Goal: Check status: Check status

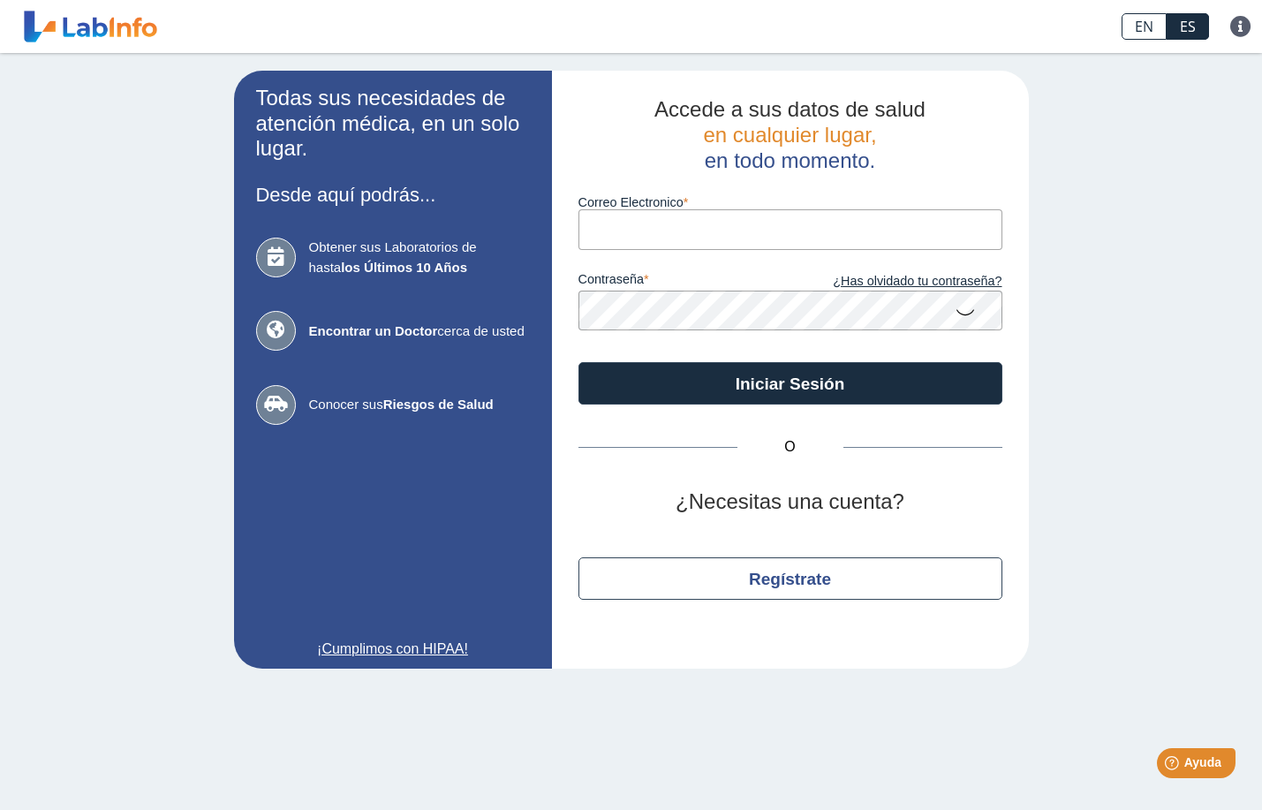
click at [656, 234] on input "Correo Electronico" at bounding box center [790, 229] width 424 height 40
type input "[EMAIL_ADDRESS][DOMAIN_NAME]"
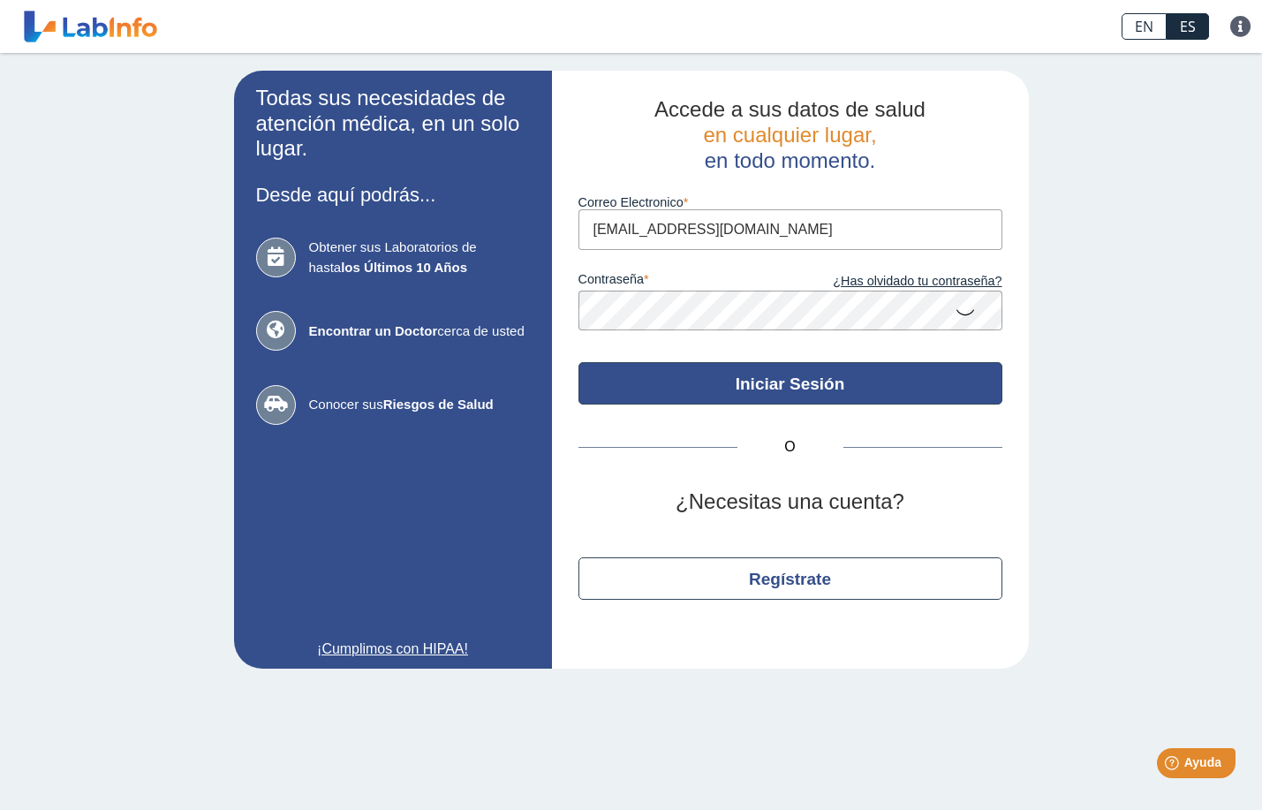
click at [711, 392] on button "Iniciar Sesión" at bounding box center [790, 383] width 424 height 42
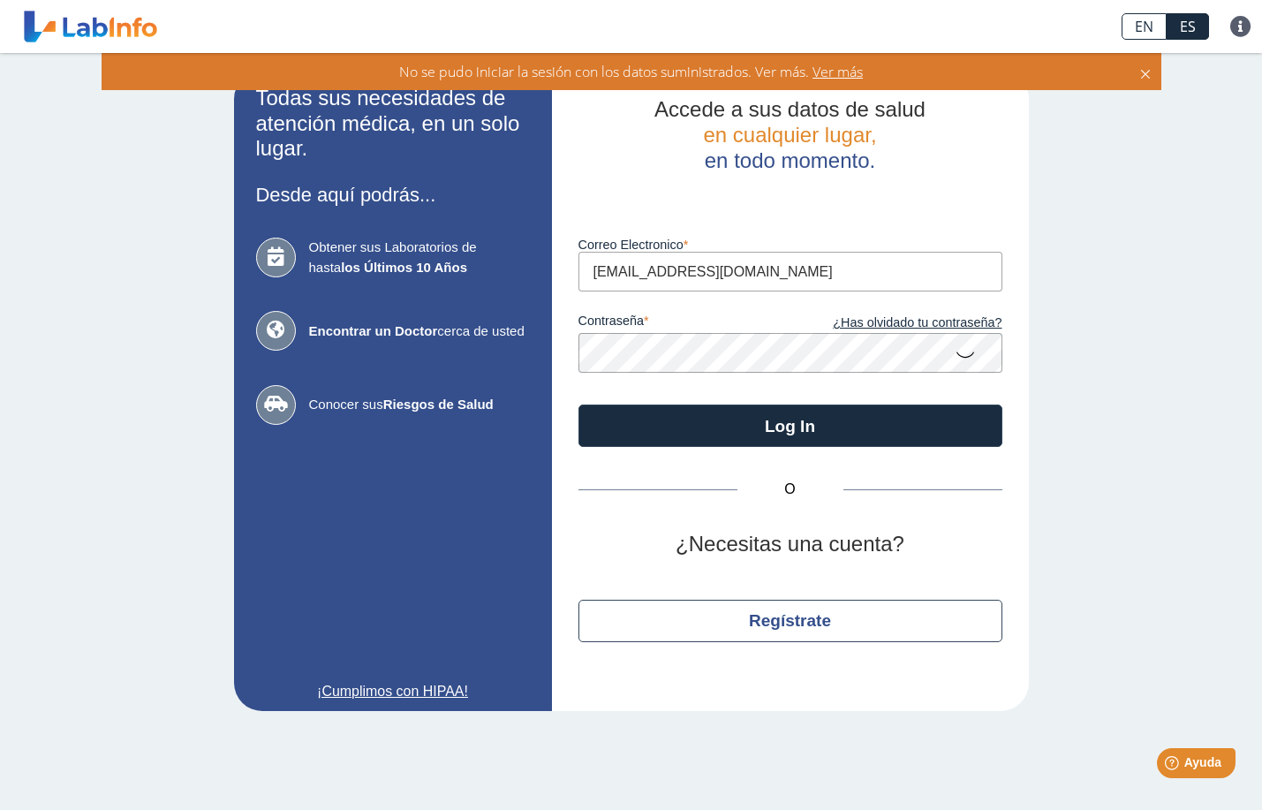
click at [963, 359] on icon at bounding box center [965, 353] width 21 height 34
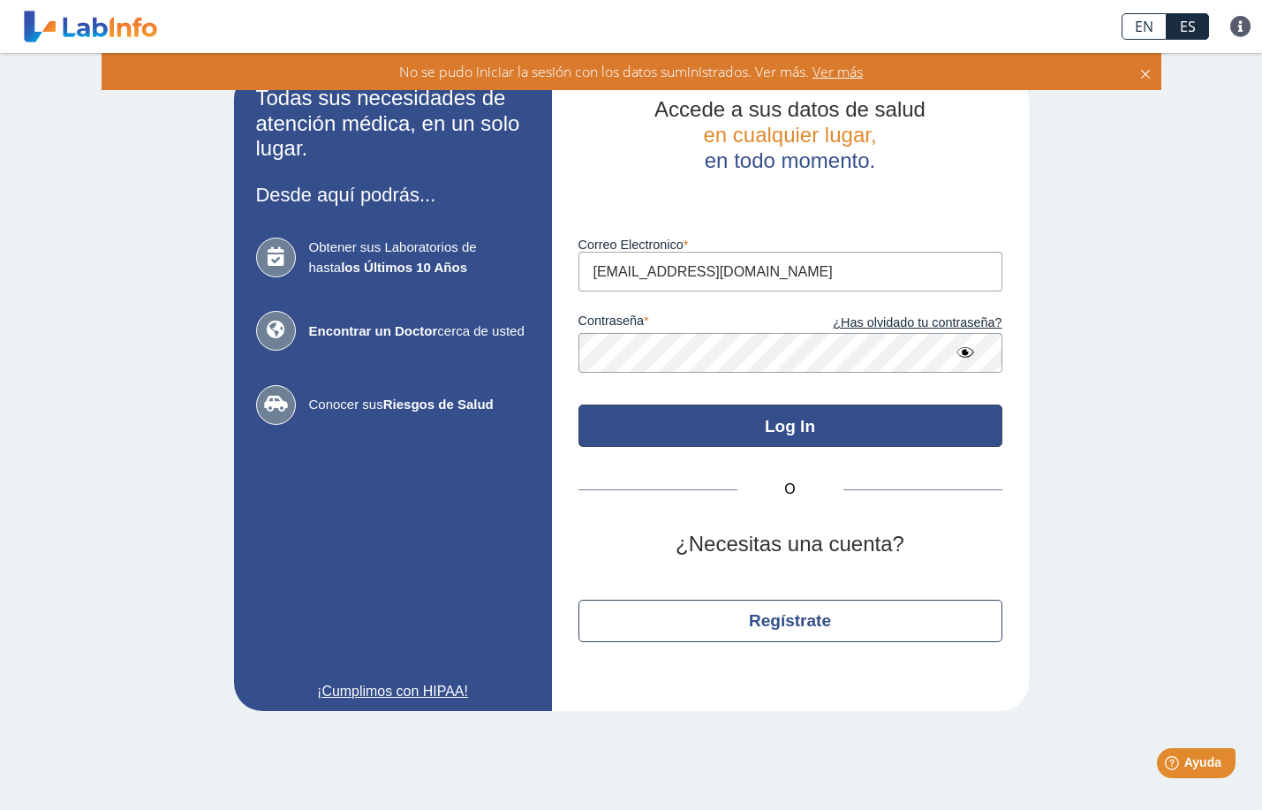
click at [810, 427] on button "Log In" at bounding box center [790, 425] width 424 height 42
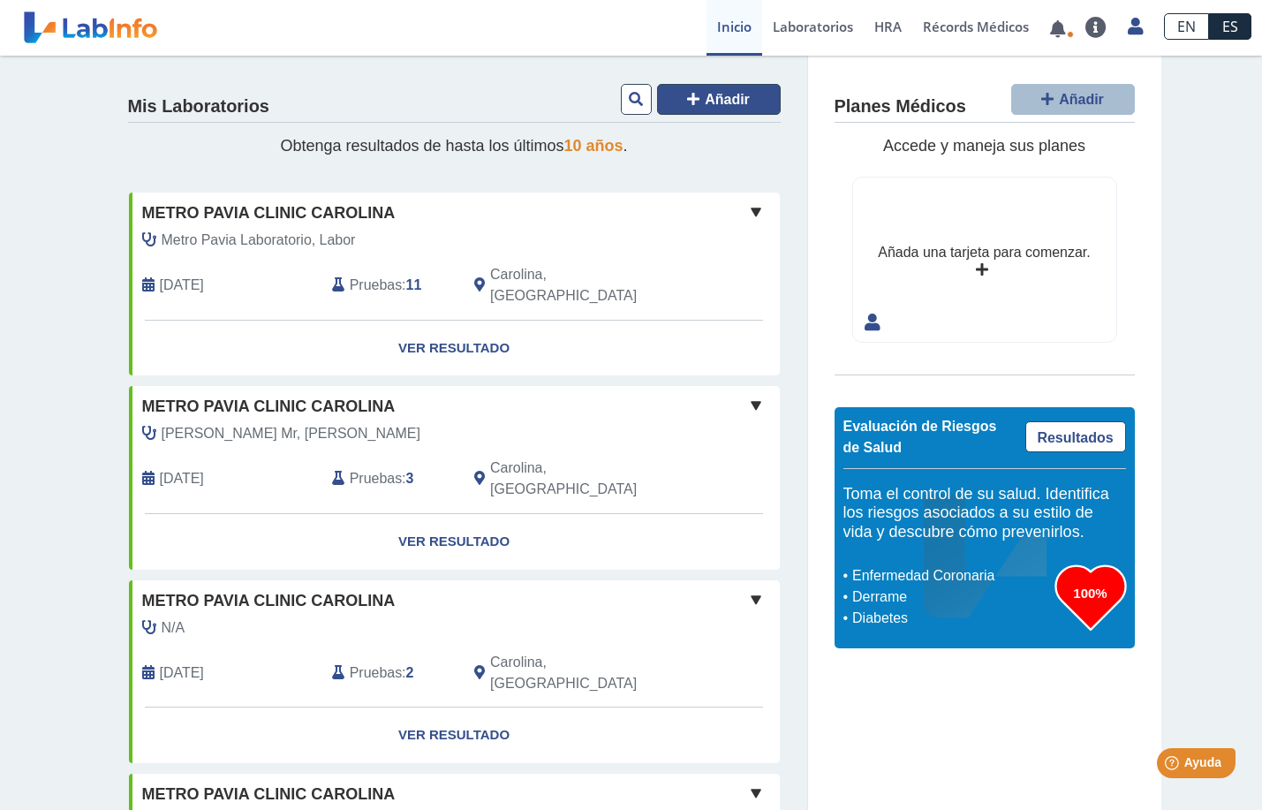
click at [707, 109] on button "Añadir" at bounding box center [719, 99] width 124 height 31
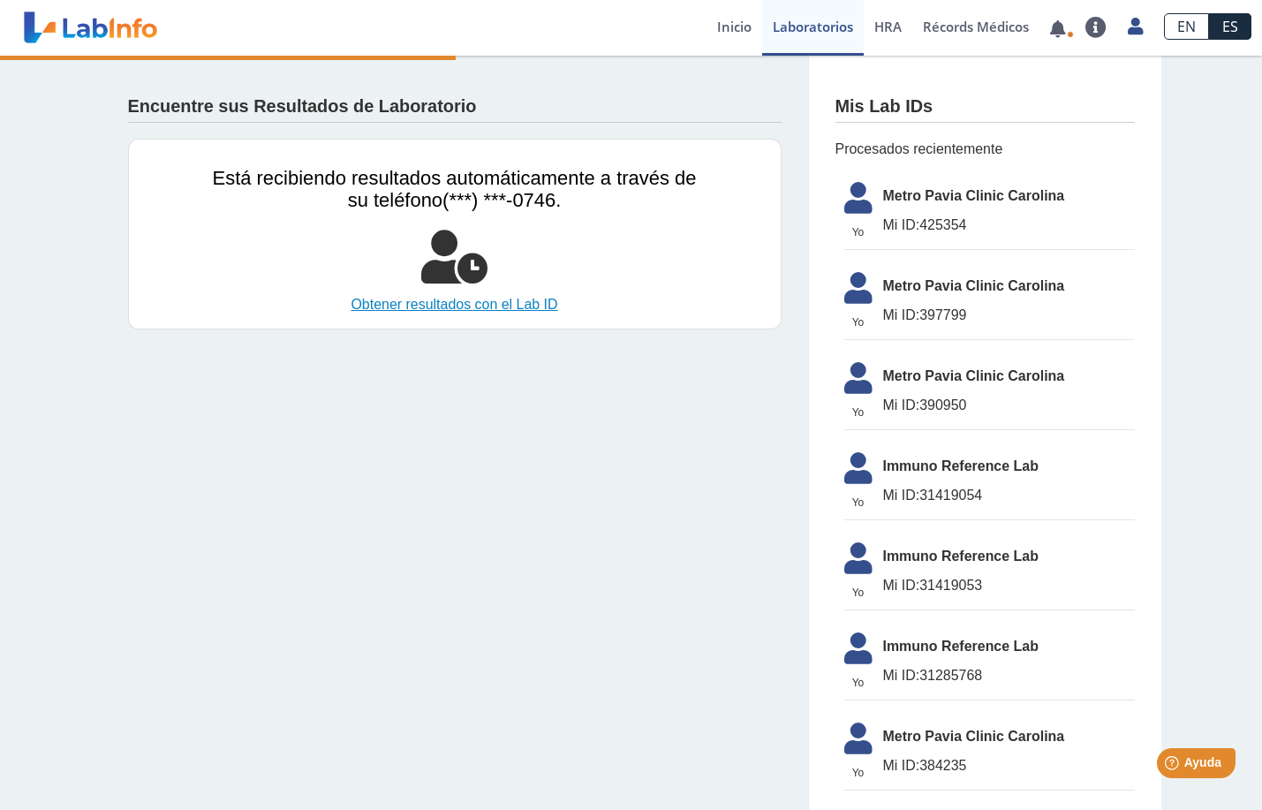
click at [450, 303] on link "Obtener resultados con el Lab ID" at bounding box center [455, 304] width 484 height 21
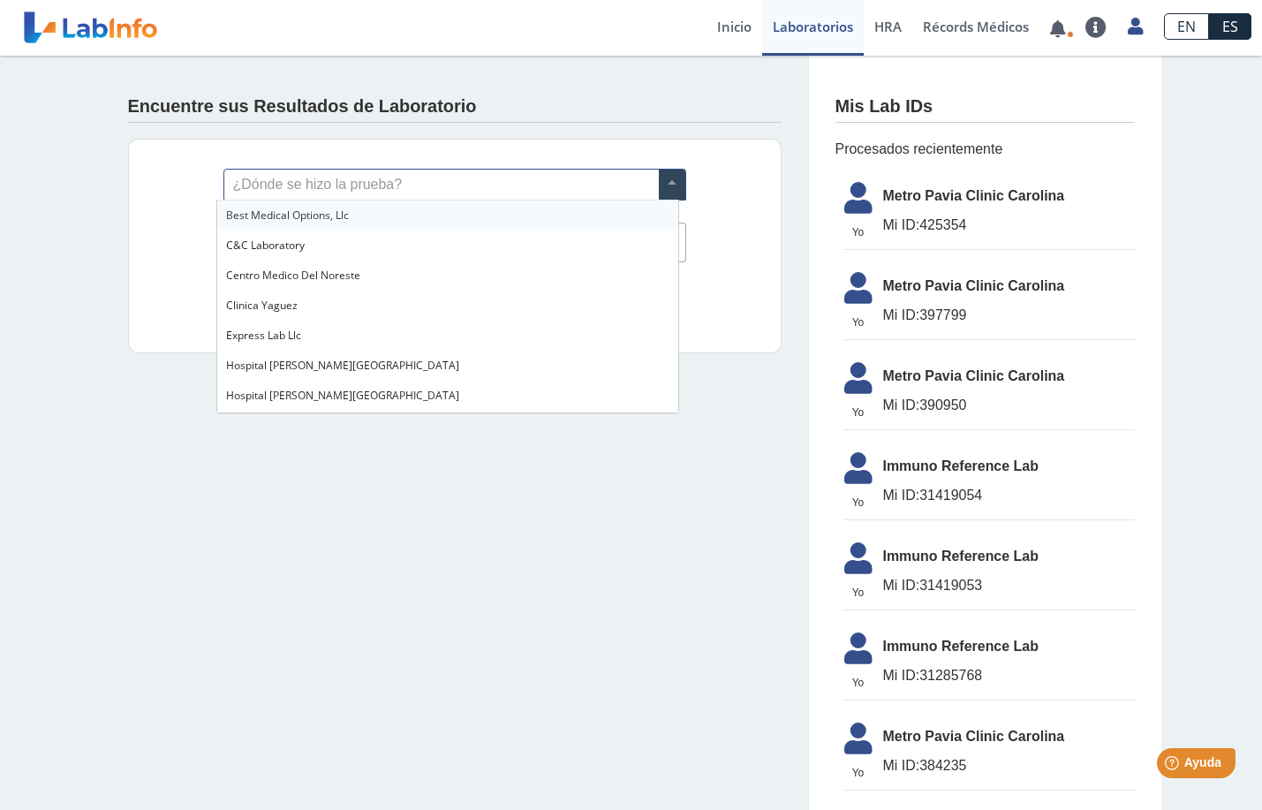
click at [668, 174] on span at bounding box center [672, 185] width 26 height 30
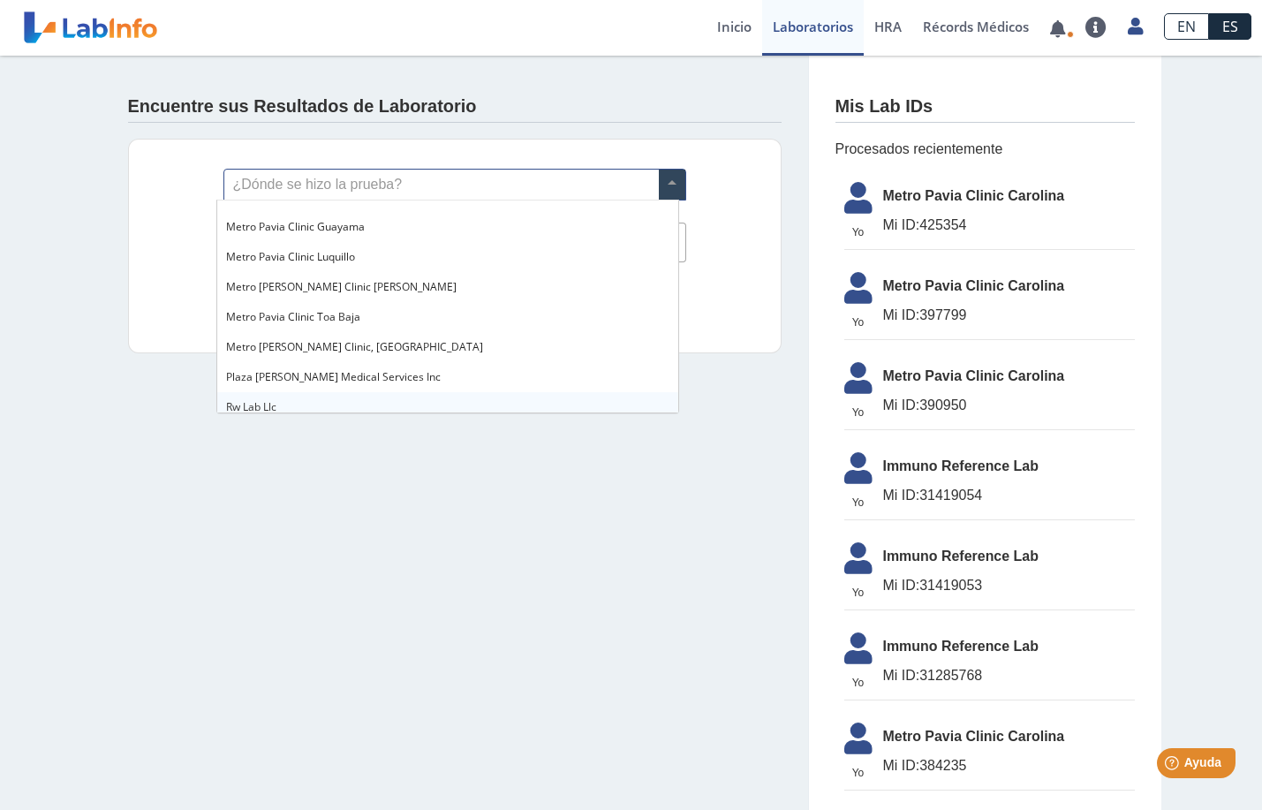
scroll to position [1236, 0]
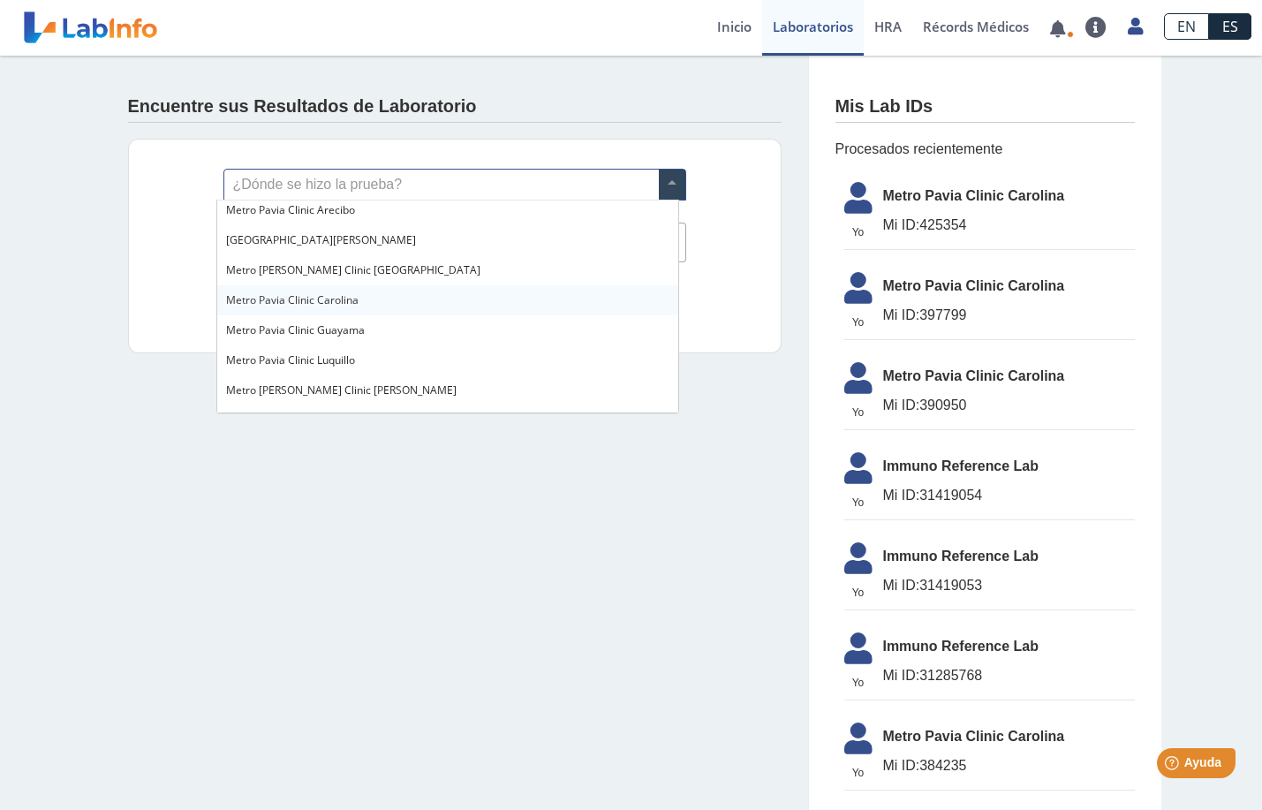
click at [321, 299] on span "Metro Pavia Clinic Carolina" at bounding box center [292, 299] width 132 height 15
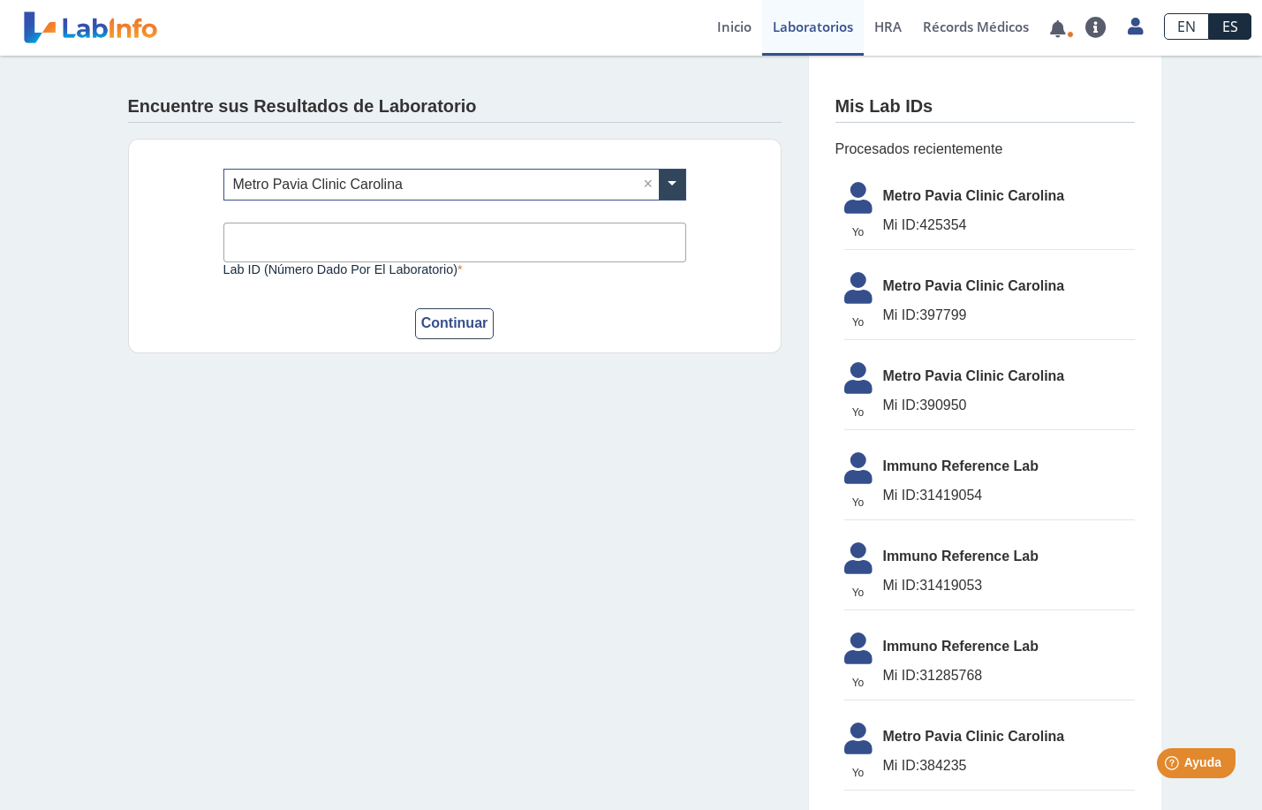
click at [288, 250] on input "Lab ID (número dado por el laboratorio)" at bounding box center [454, 243] width 463 height 40
click at [455, 321] on button "Continuar" at bounding box center [454, 323] width 79 height 31
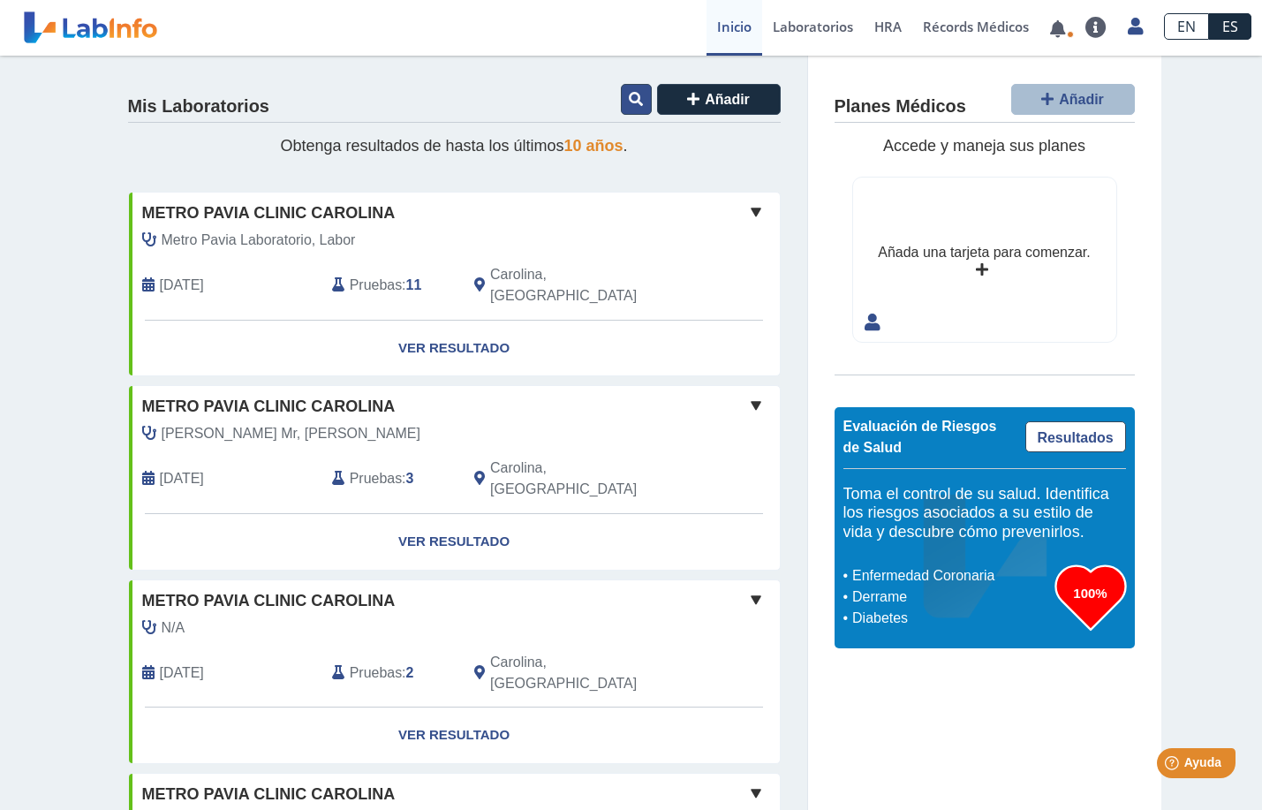
click at [632, 100] on icon at bounding box center [636, 99] width 14 height 14
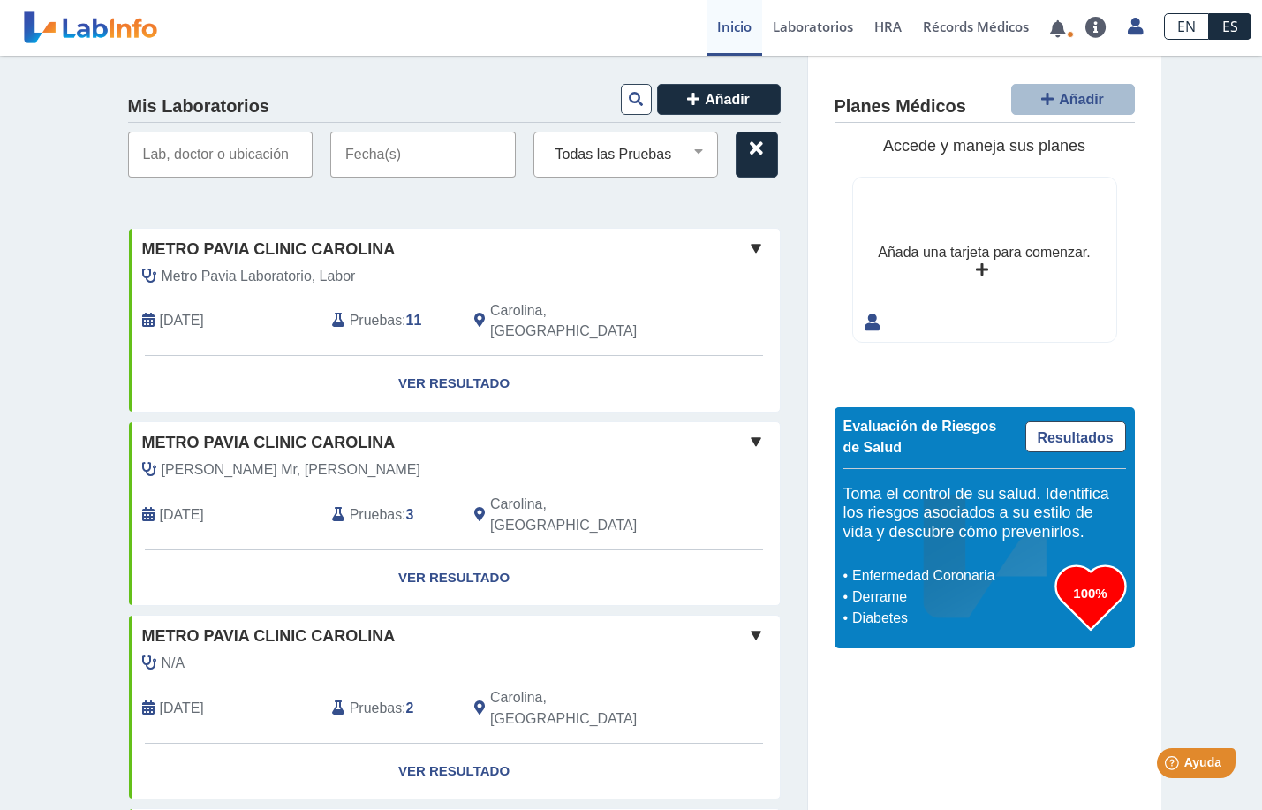
click at [398, 156] on input "text" at bounding box center [422, 155] width 185 height 46
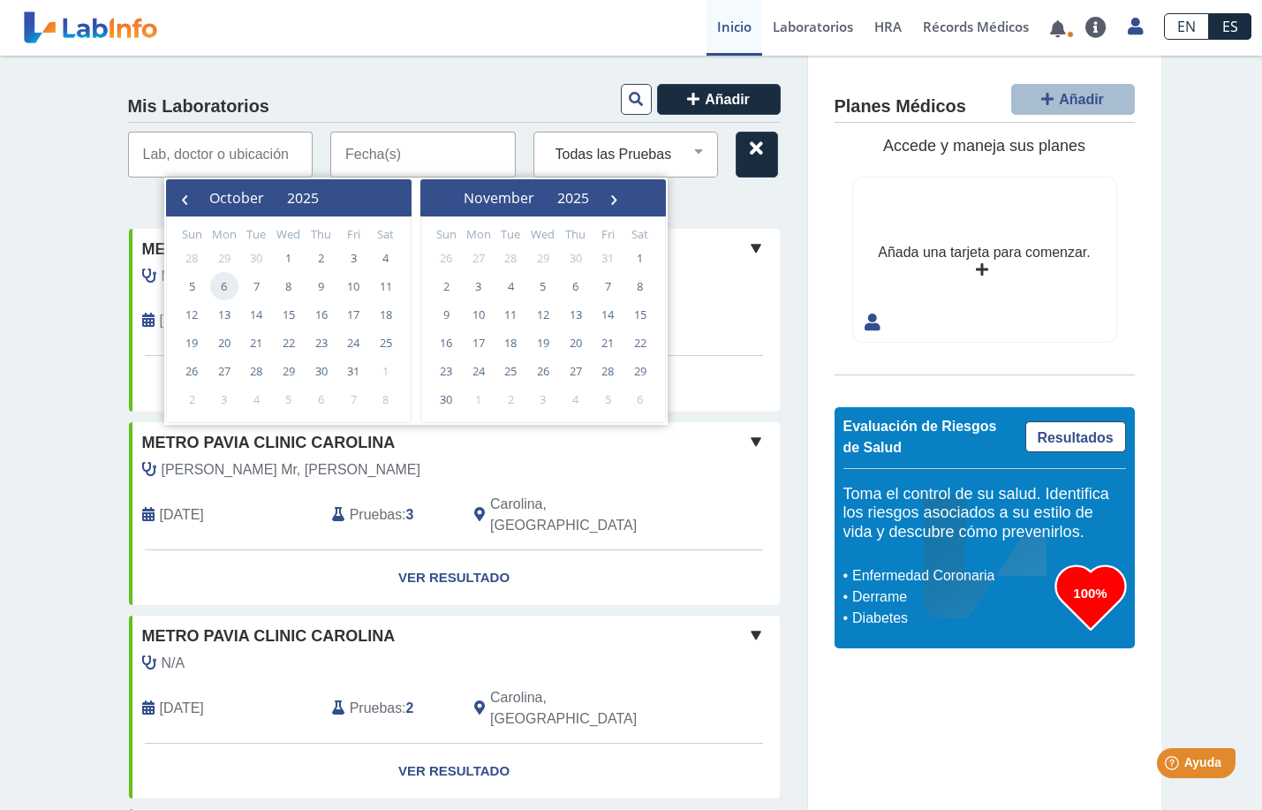
click at [223, 287] on span "6" at bounding box center [224, 286] width 28 height 28
click at [246, 191] on span "October" at bounding box center [236, 197] width 55 height 19
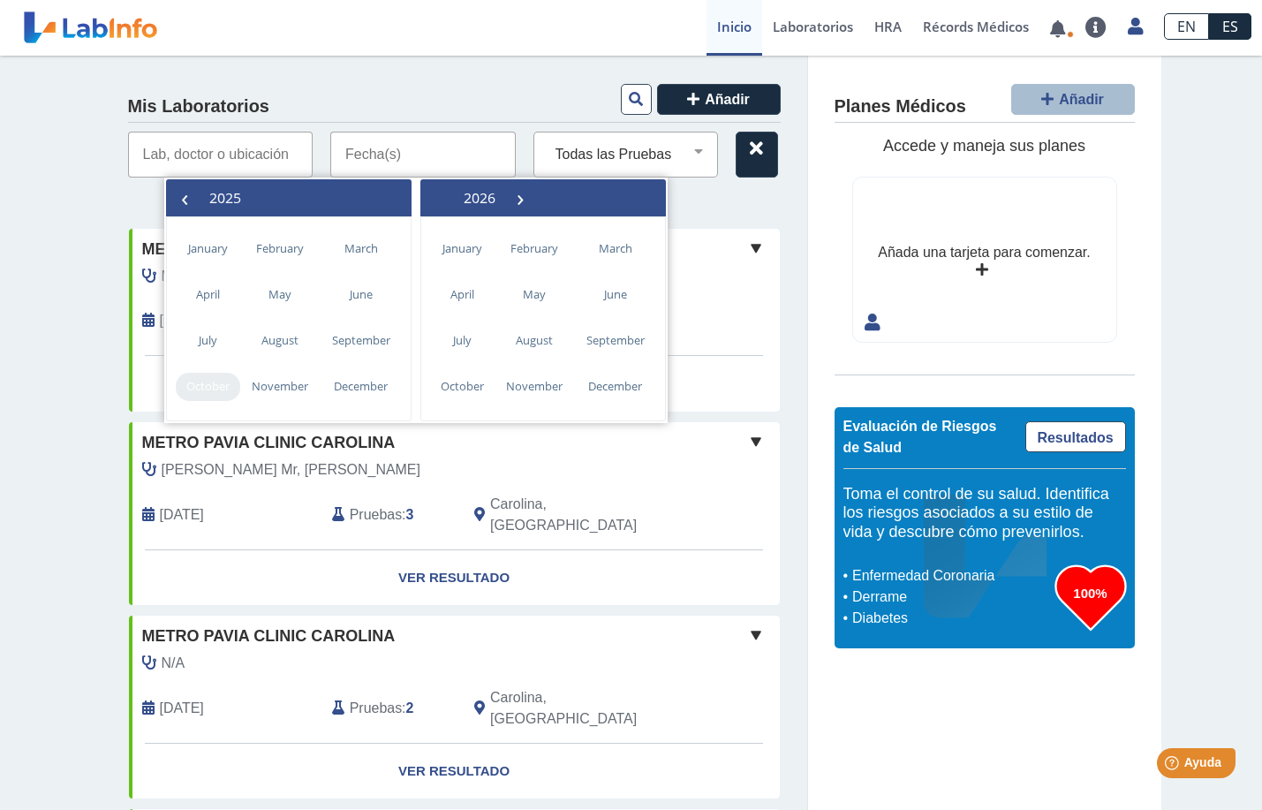
click at [208, 383] on span "October" at bounding box center [208, 387] width 64 height 28
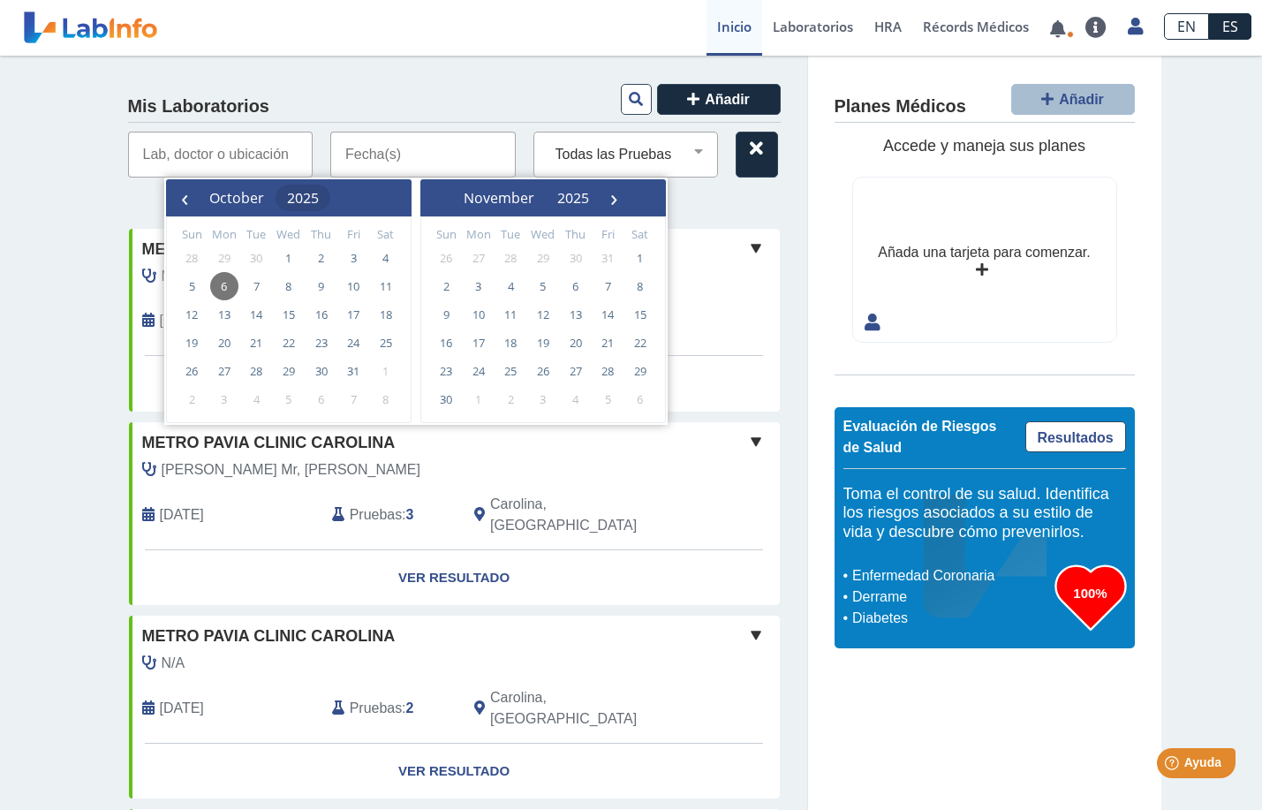
click at [319, 193] on span "2025" at bounding box center [303, 197] width 32 height 19
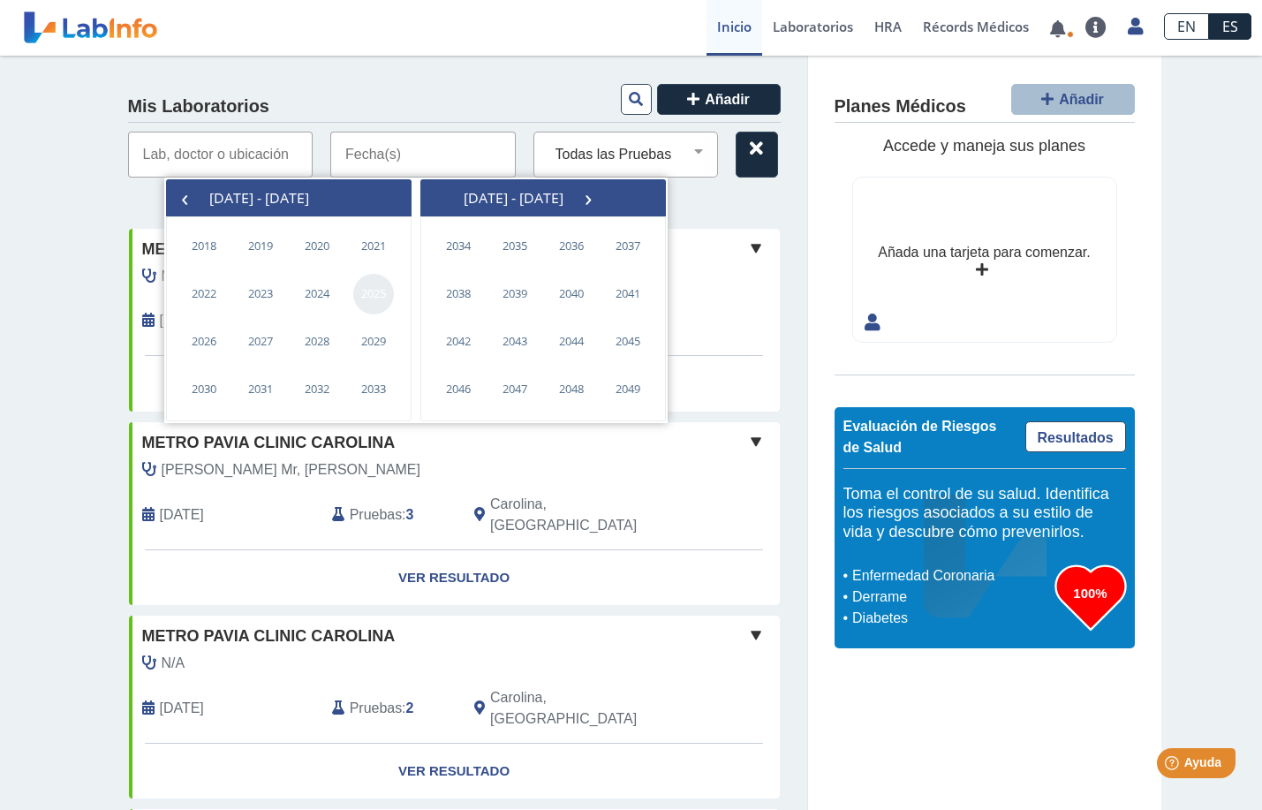
click at [381, 296] on span "2025" at bounding box center [373, 294] width 41 height 41
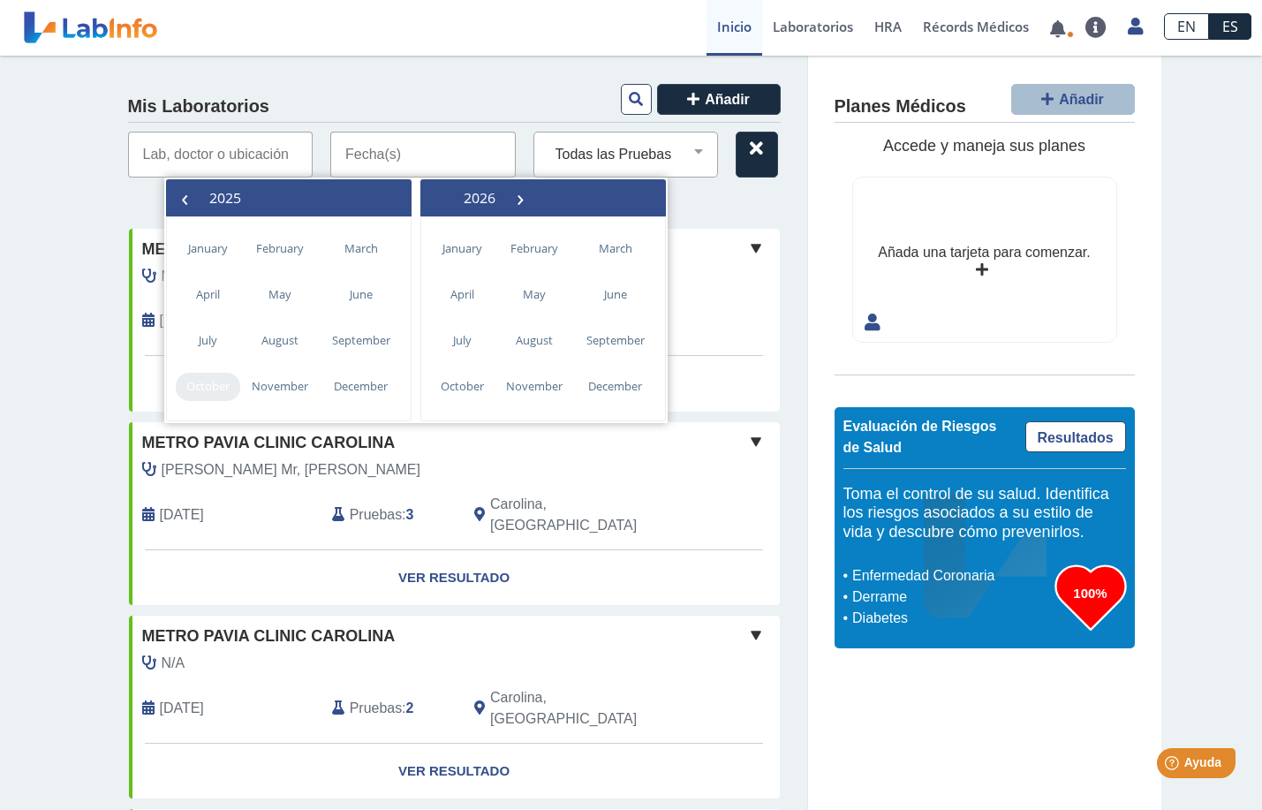
click at [223, 386] on span "October" at bounding box center [208, 387] width 64 height 28
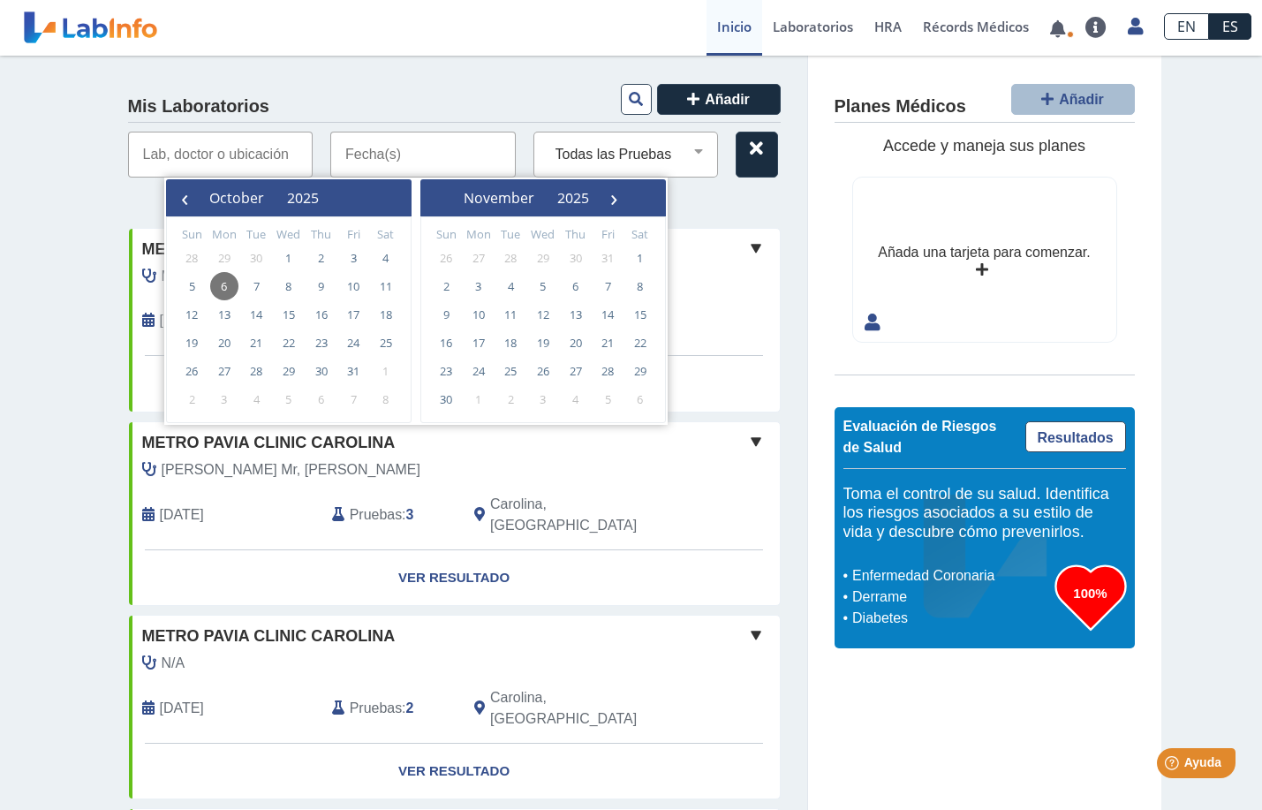
click at [219, 290] on span "6" at bounding box center [224, 286] width 28 height 28
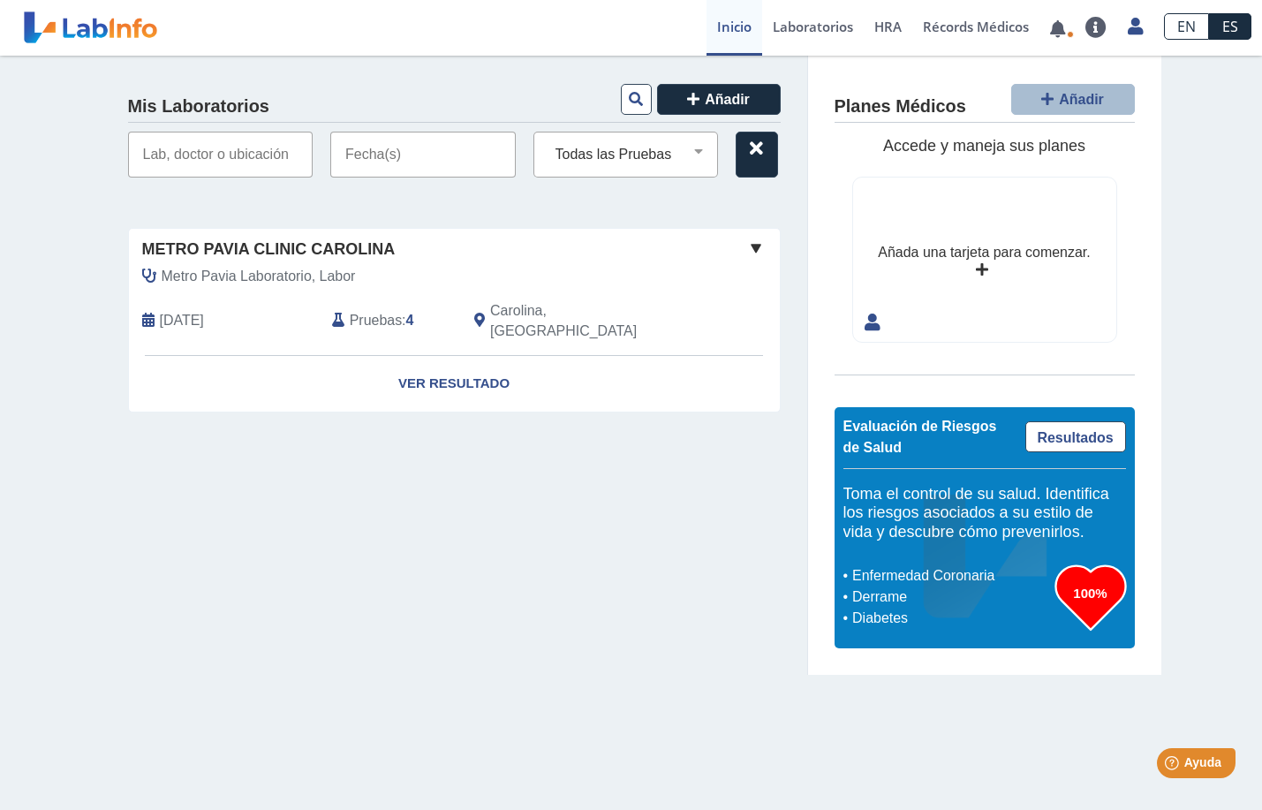
type input "[DATE] - [DATE]"
click at [425, 356] on link "Ver Resultado" at bounding box center [454, 384] width 651 height 56
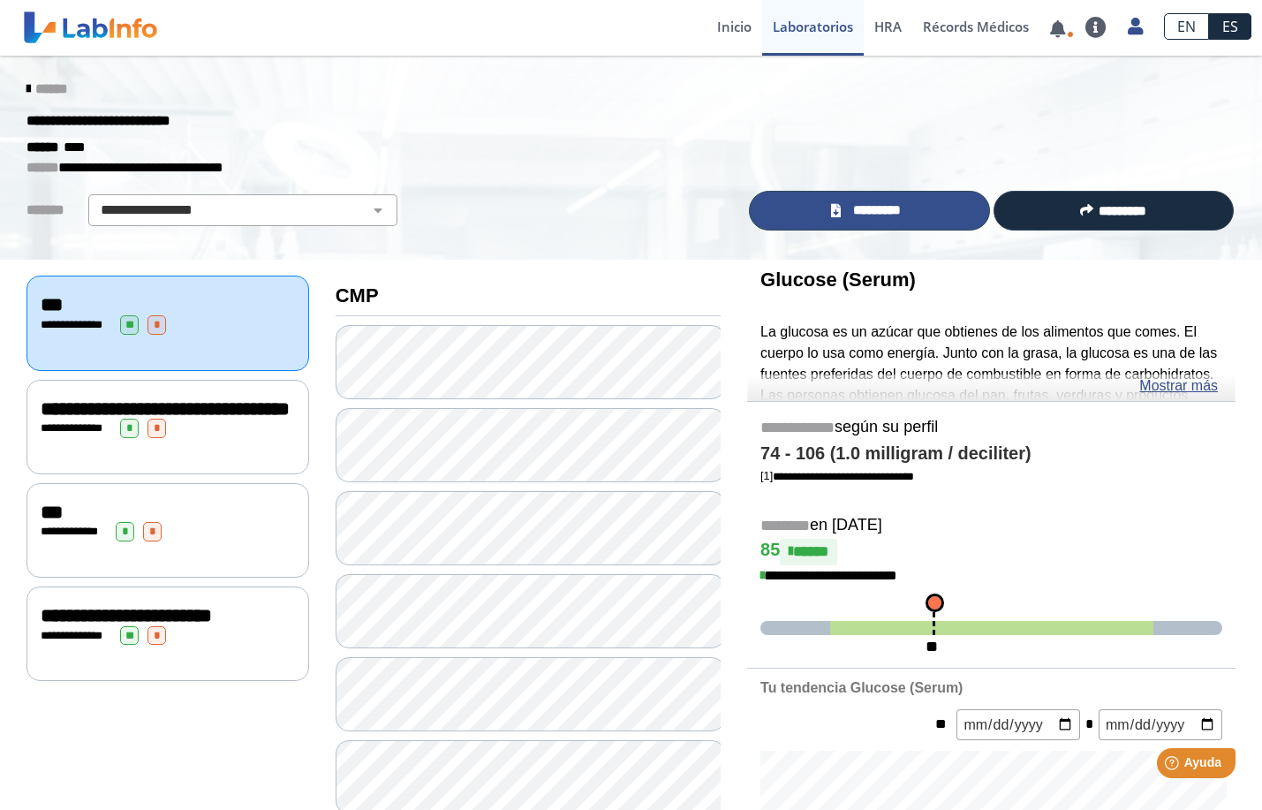
click at [858, 209] on span "*********" at bounding box center [876, 210] width 61 height 20
drag, startPoint x: 801, startPoint y: 101, endPoint x: 816, endPoint y: 98, distance: 15.2
click at [801, 101] on div "******" at bounding box center [631, 89] width 1236 height 32
click at [1236, 31] on link "ES" at bounding box center [1230, 26] width 42 height 26
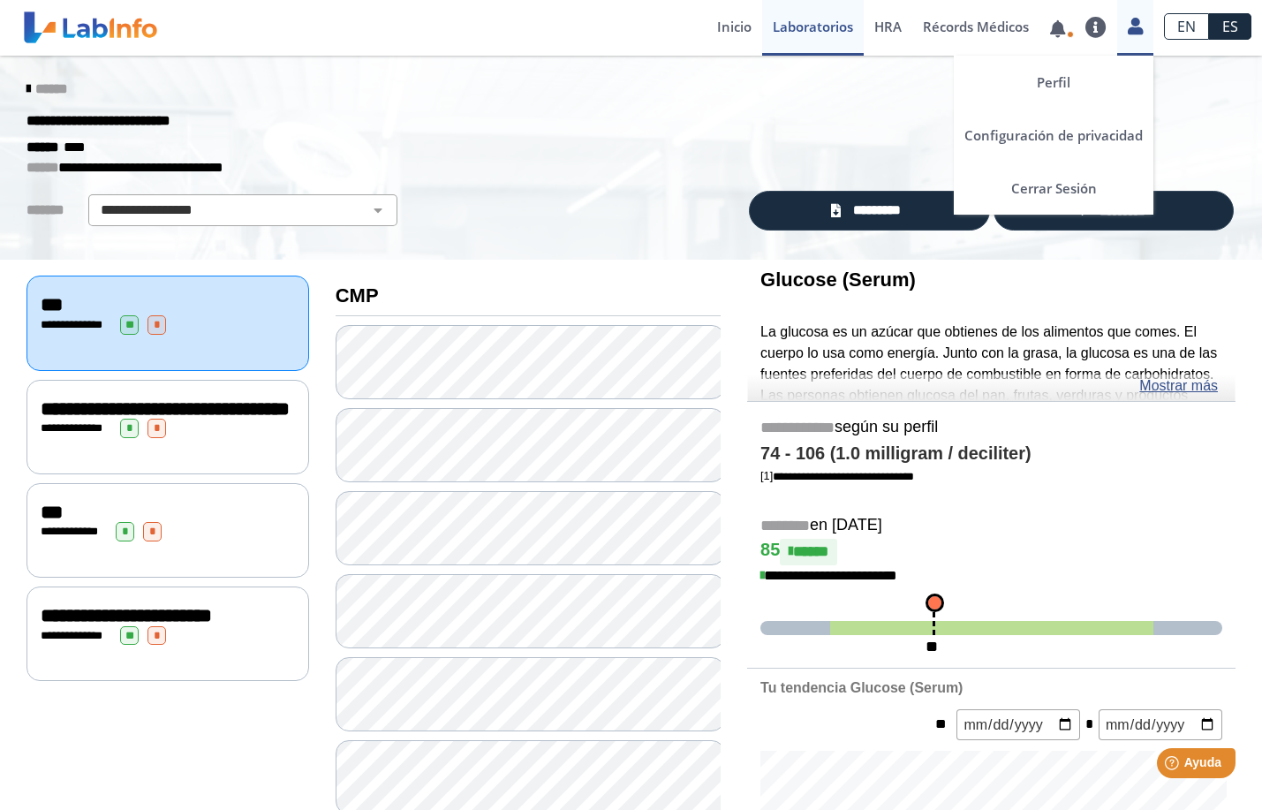
click at [1133, 28] on icon at bounding box center [1135, 25] width 15 height 13
click at [1136, 45] on div "Perfil Configuración de privacidad Cerrar Sesión" at bounding box center [1135, 28] width 36 height 56
click at [1078, 182] on link "Cerrar Sesión" at bounding box center [1054, 188] width 200 height 53
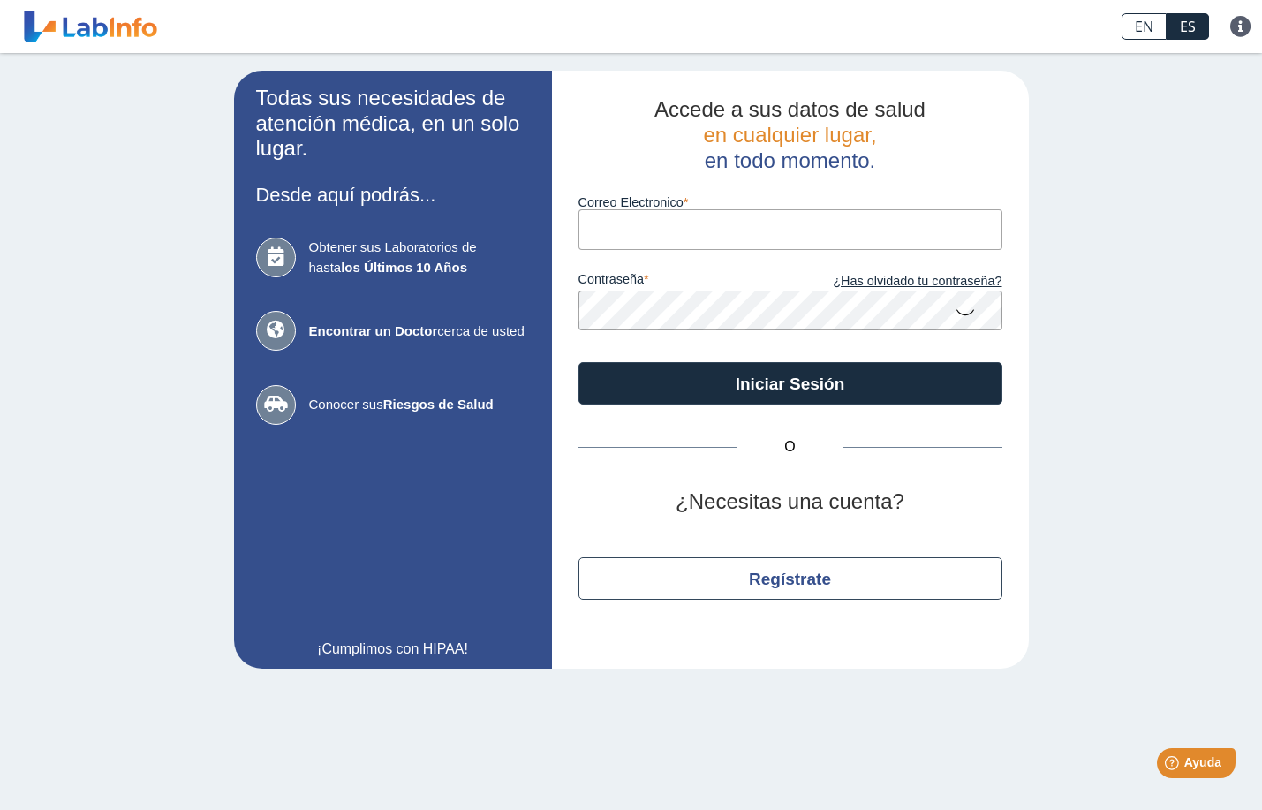
click at [696, 232] on input "Correo Electronico" at bounding box center [790, 229] width 424 height 40
type input "[EMAIL_ADDRESS][DOMAIN_NAME]"
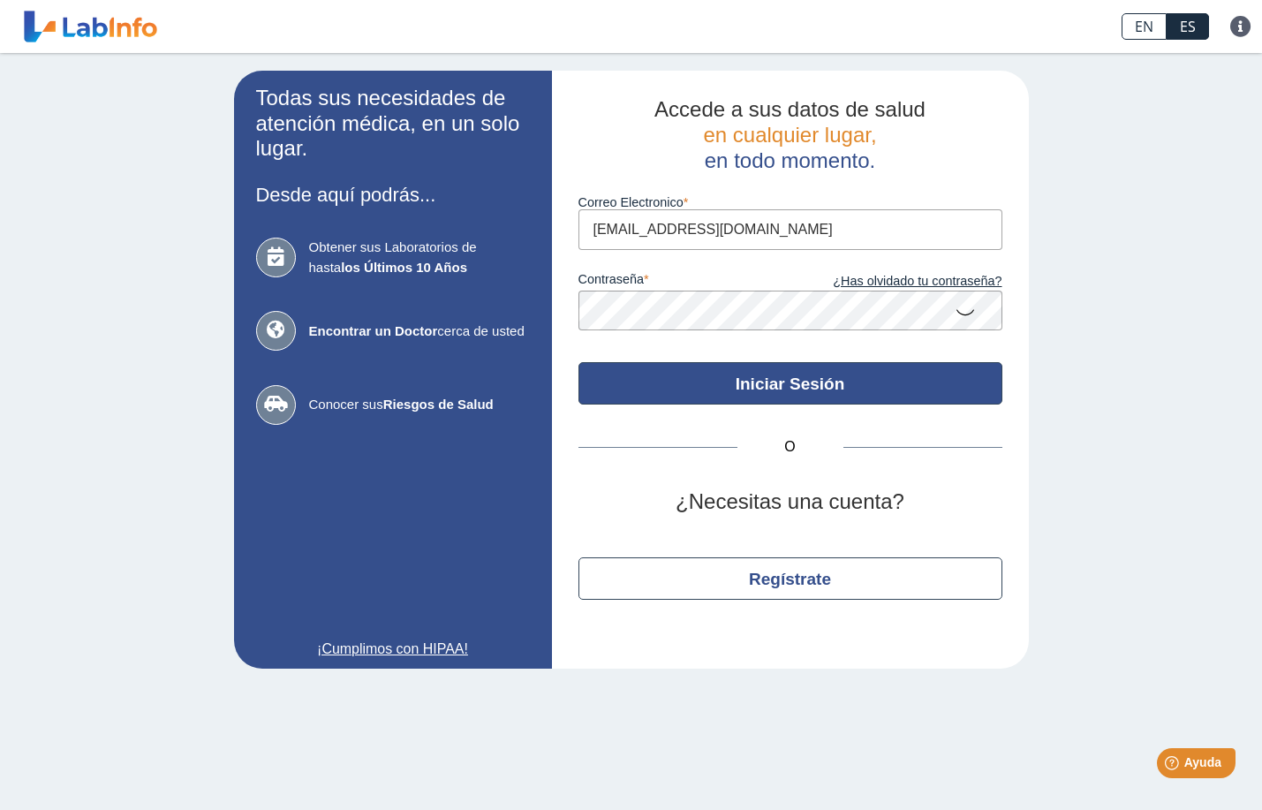
click at [718, 398] on button "Iniciar Sesión" at bounding box center [790, 383] width 424 height 42
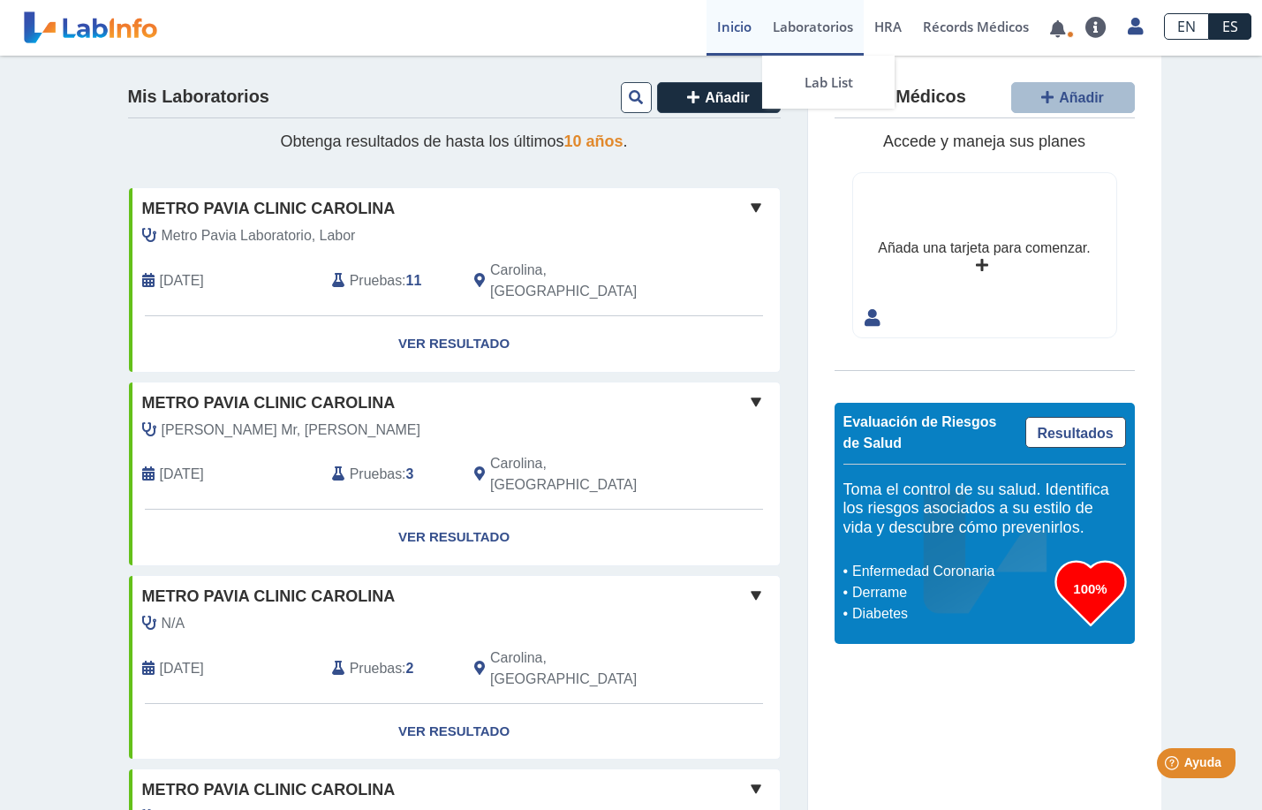
click at [796, 23] on link "Laboratorios" at bounding box center [813, 28] width 102 height 56
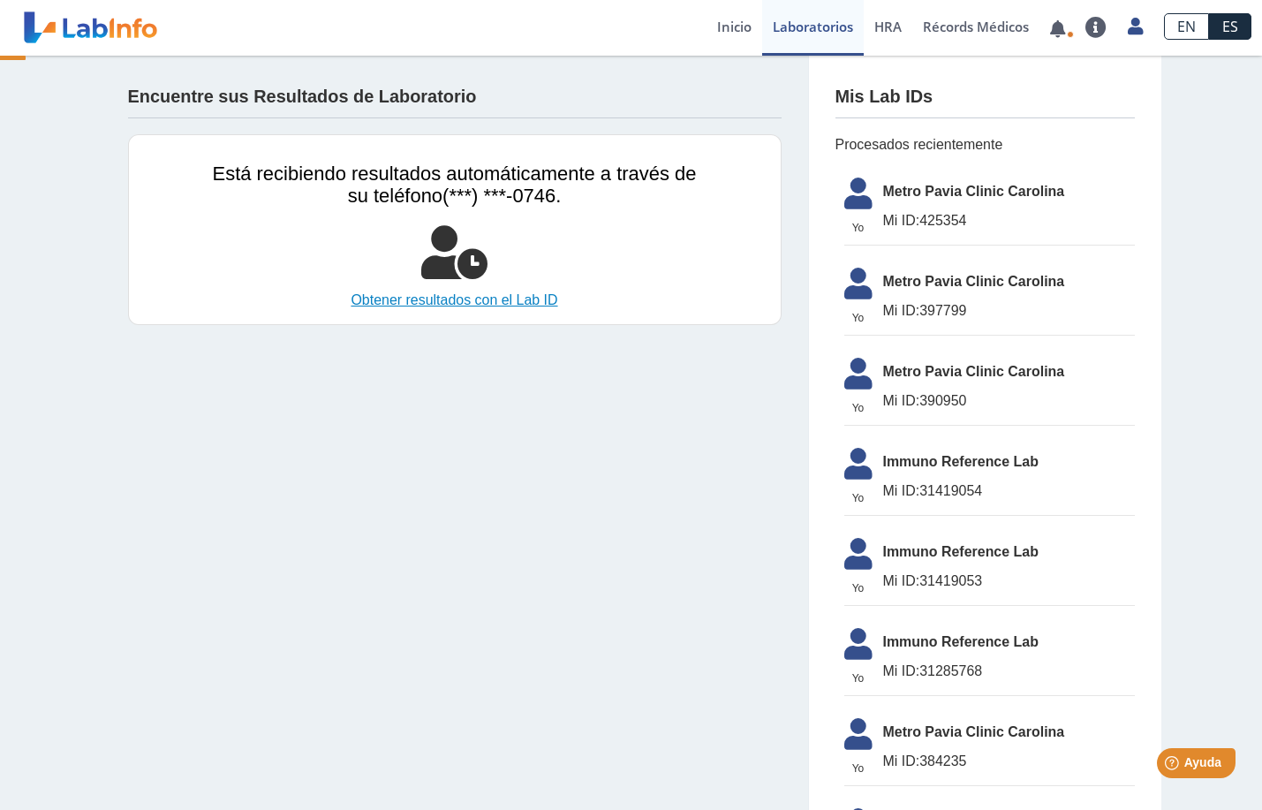
click at [400, 299] on link "Obtener resultados con el Lab ID" at bounding box center [455, 300] width 484 height 21
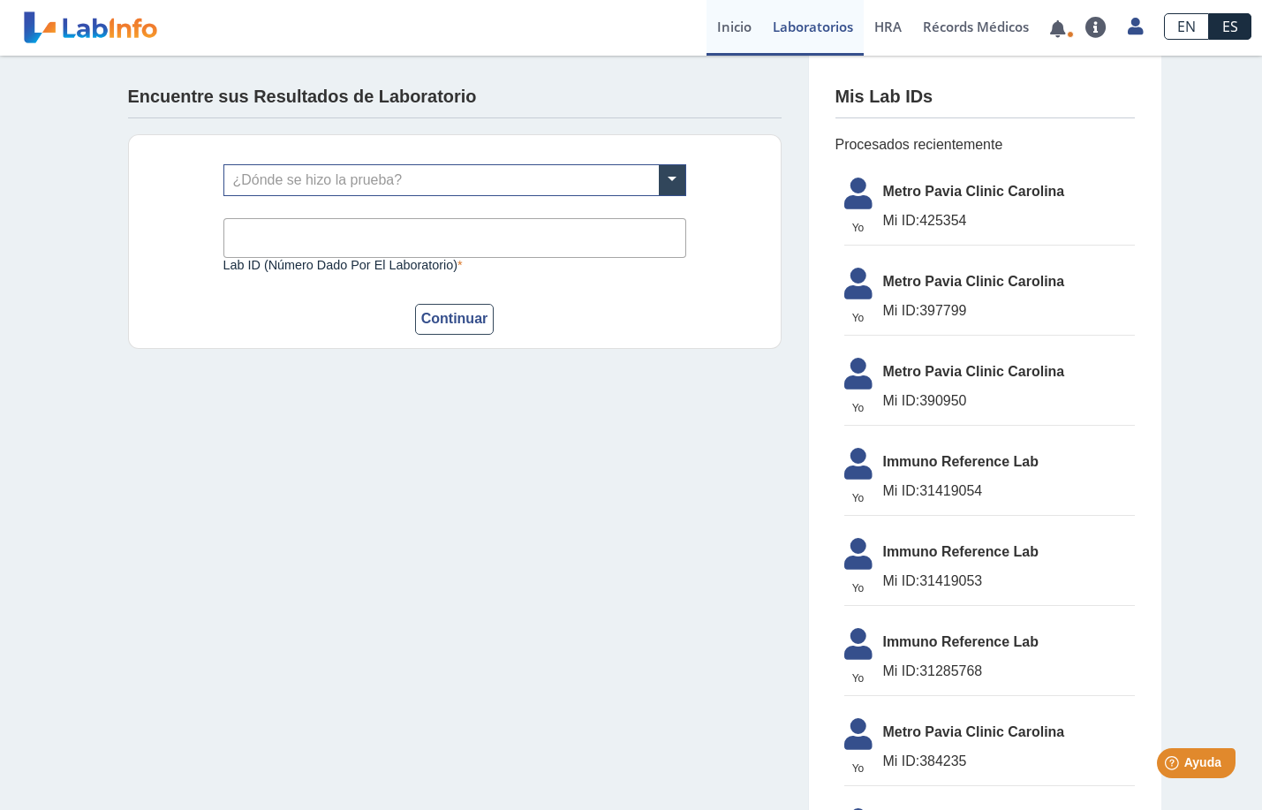
click at [725, 26] on link "Inicio" at bounding box center [735, 28] width 56 height 56
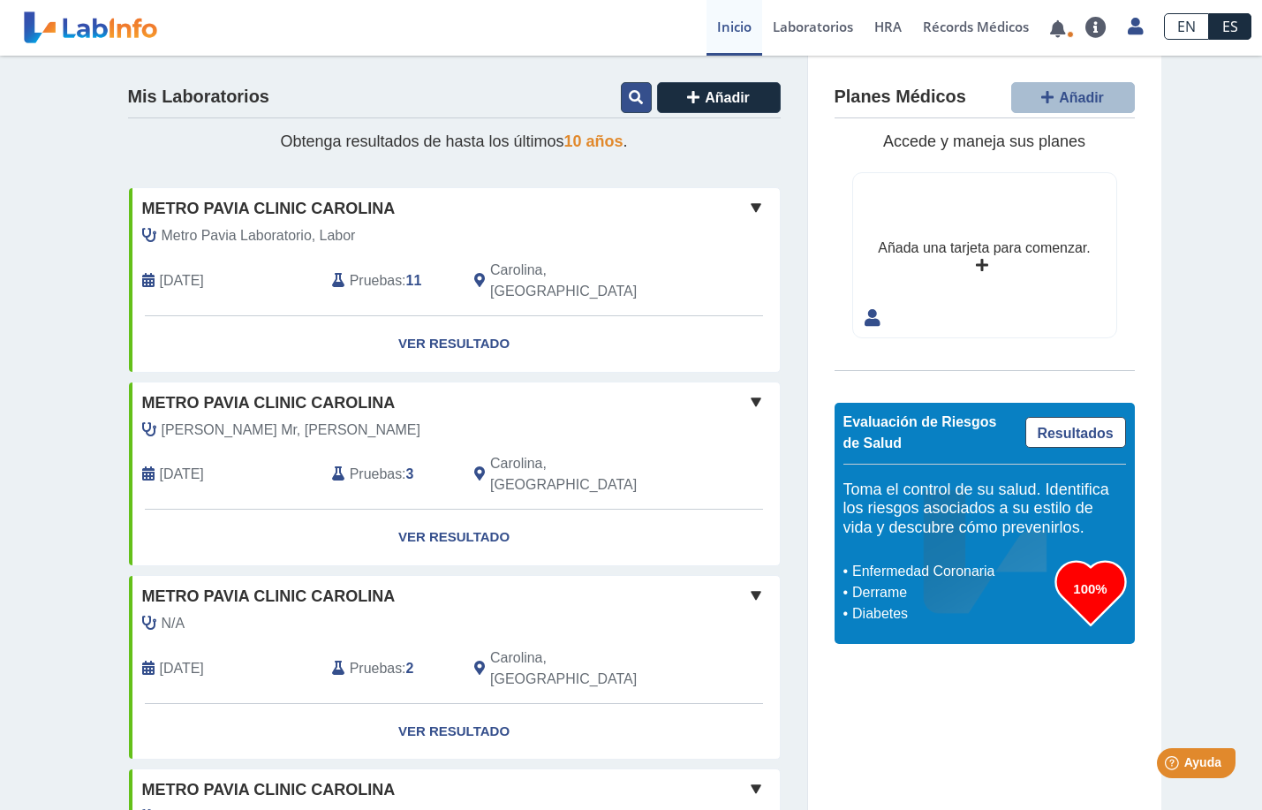
click at [629, 96] on icon at bounding box center [636, 97] width 14 height 14
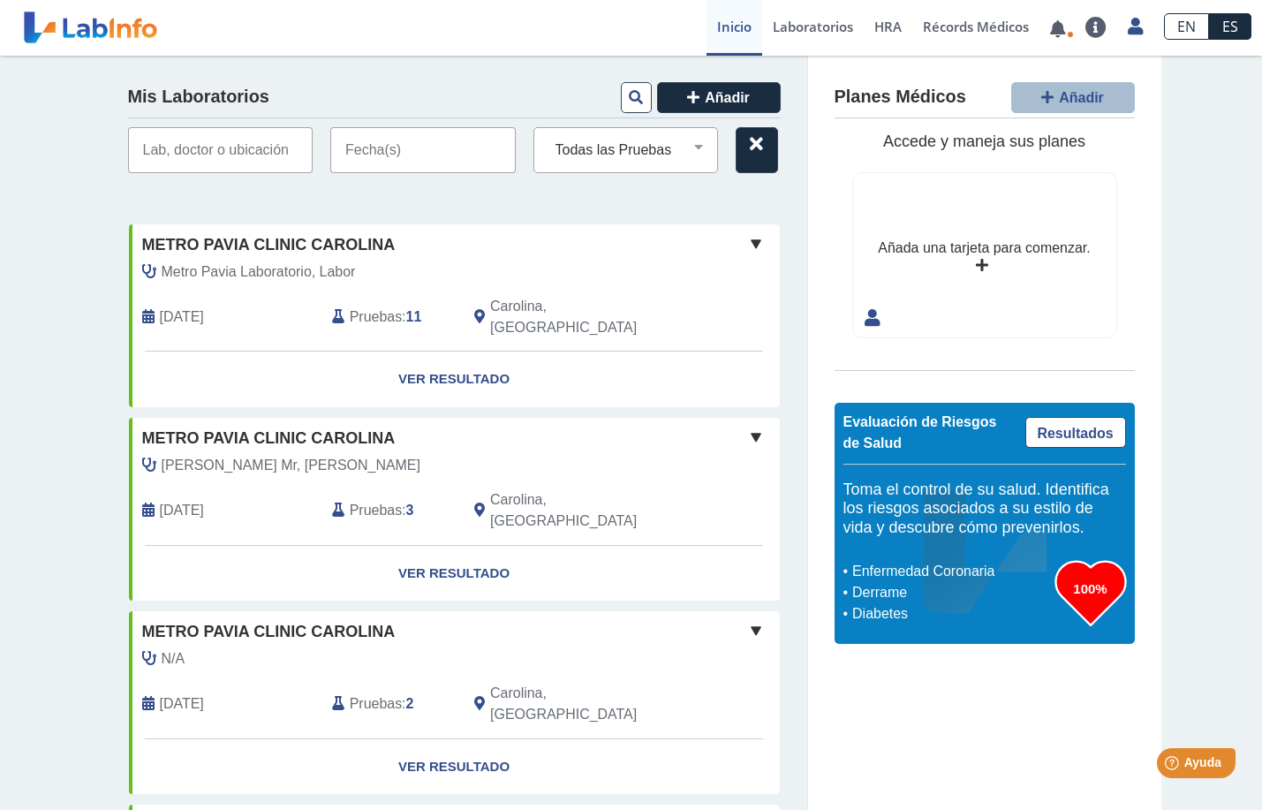
click at [414, 154] on input "text" at bounding box center [422, 150] width 185 height 46
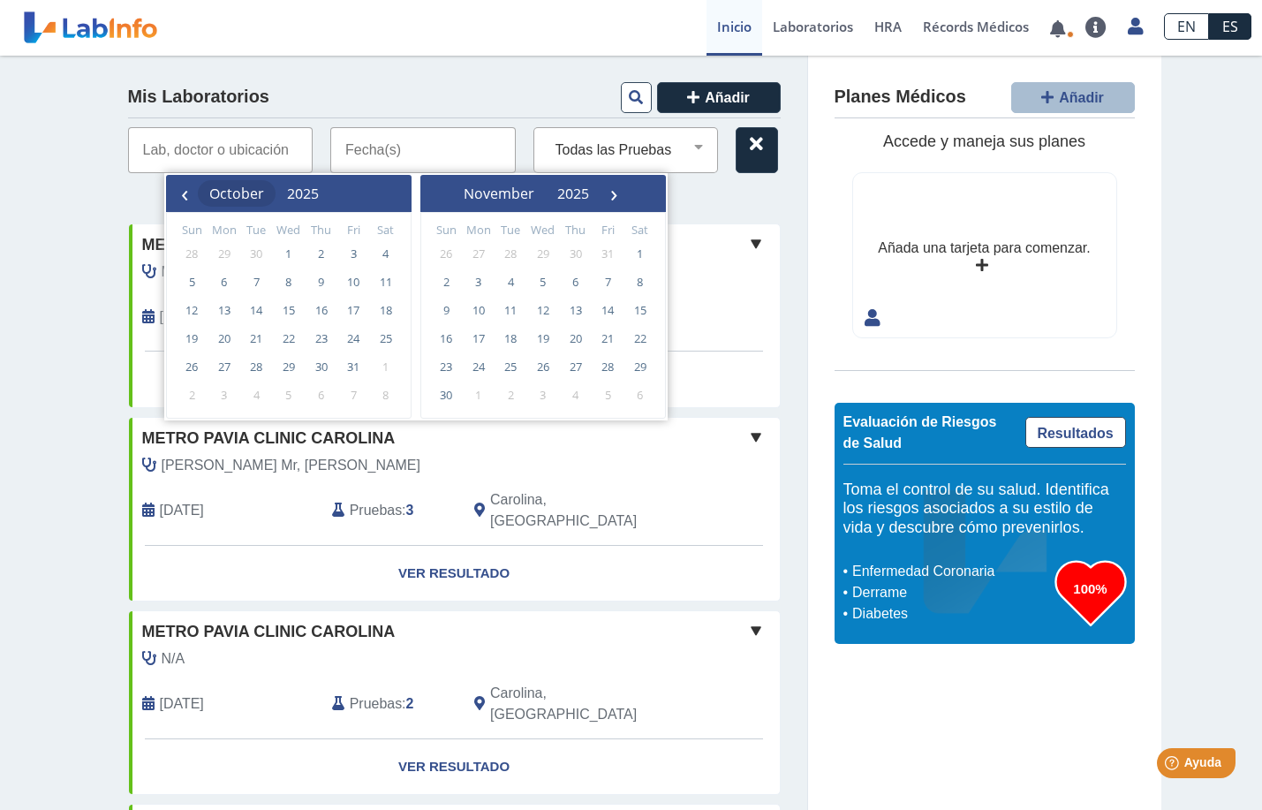
click at [261, 191] on span "October" at bounding box center [236, 193] width 55 height 19
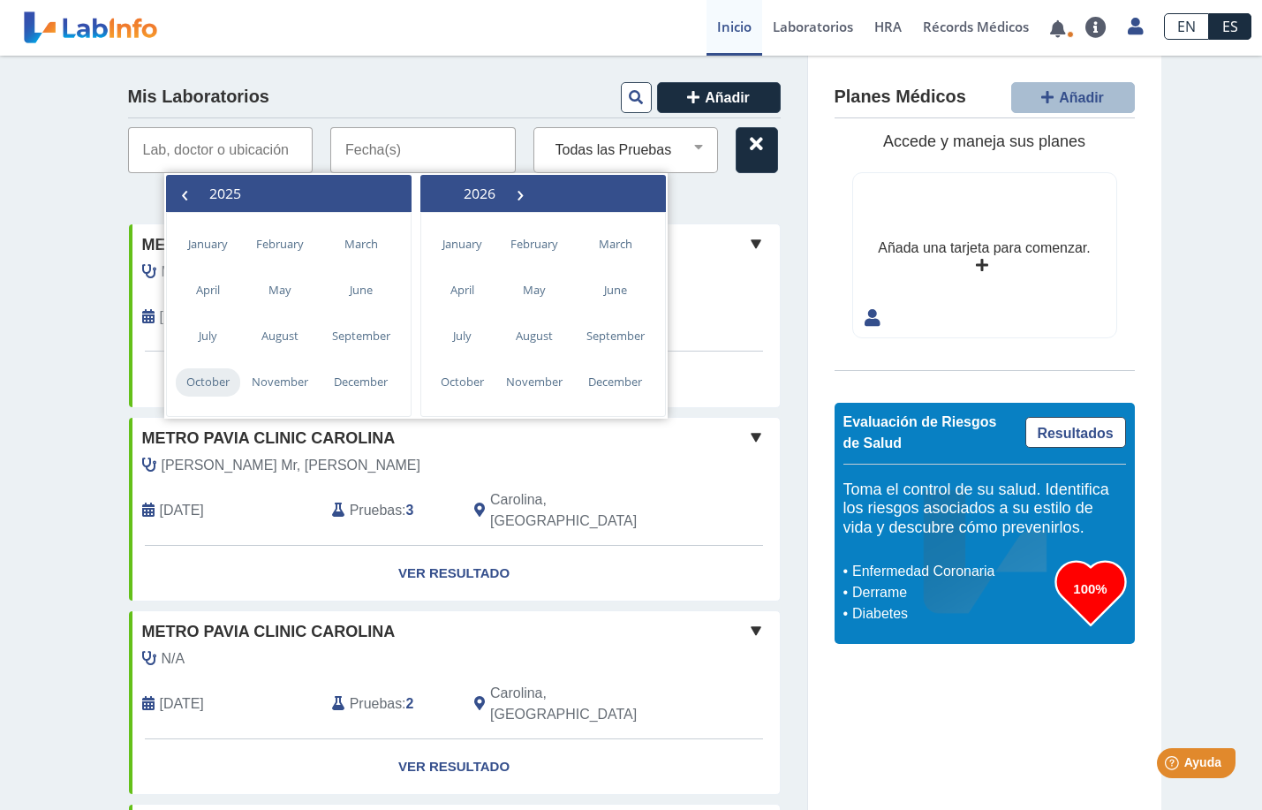
click at [204, 383] on span "October" at bounding box center [208, 382] width 64 height 28
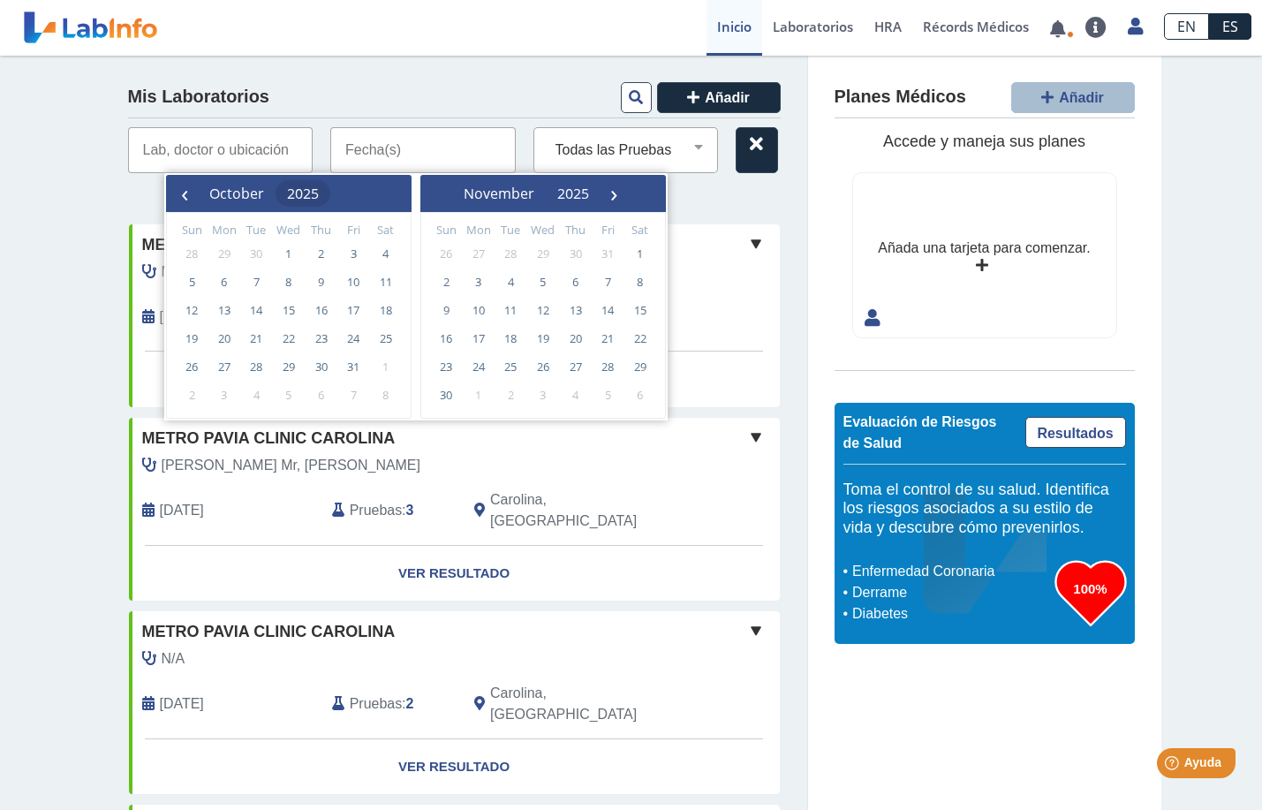
click at [319, 196] on span "2025" at bounding box center [303, 193] width 32 height 19
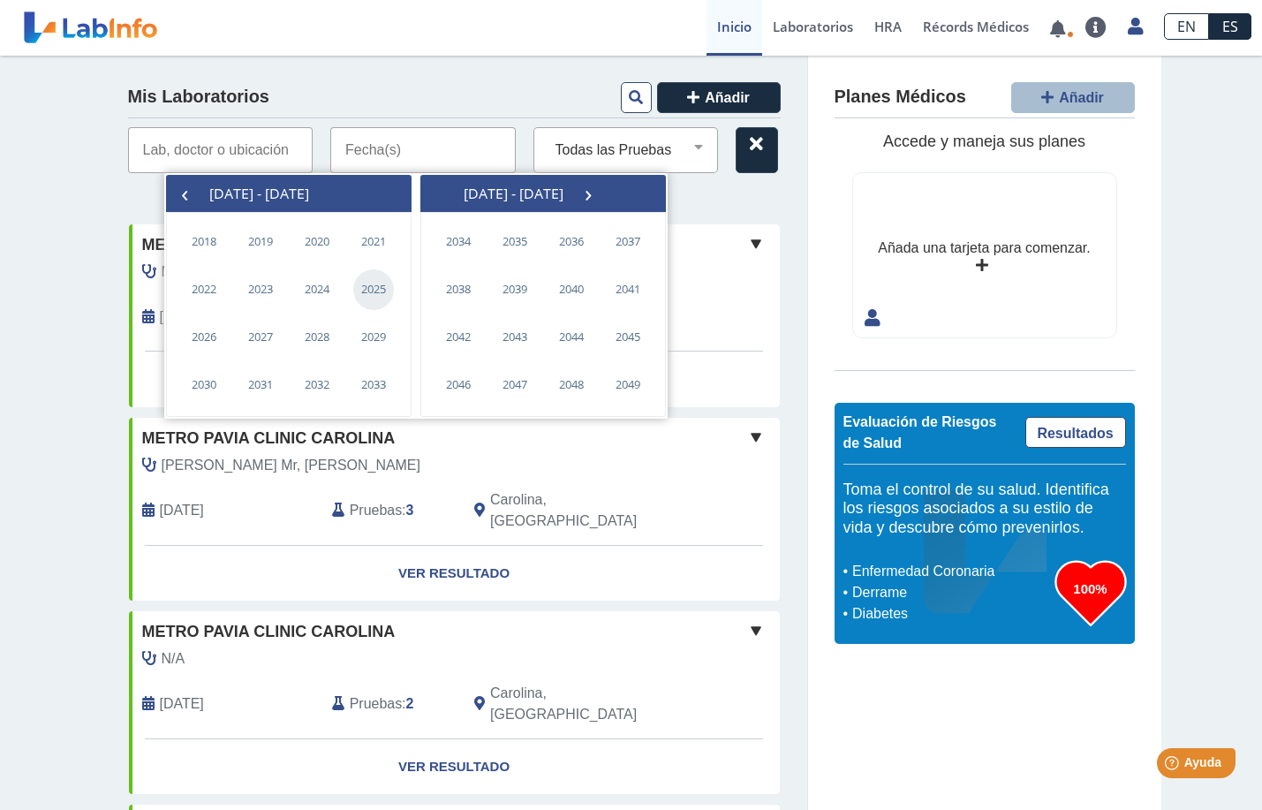
click at [374, 291] on span "2025" at bounding box center [373, 289] width 41 height 41
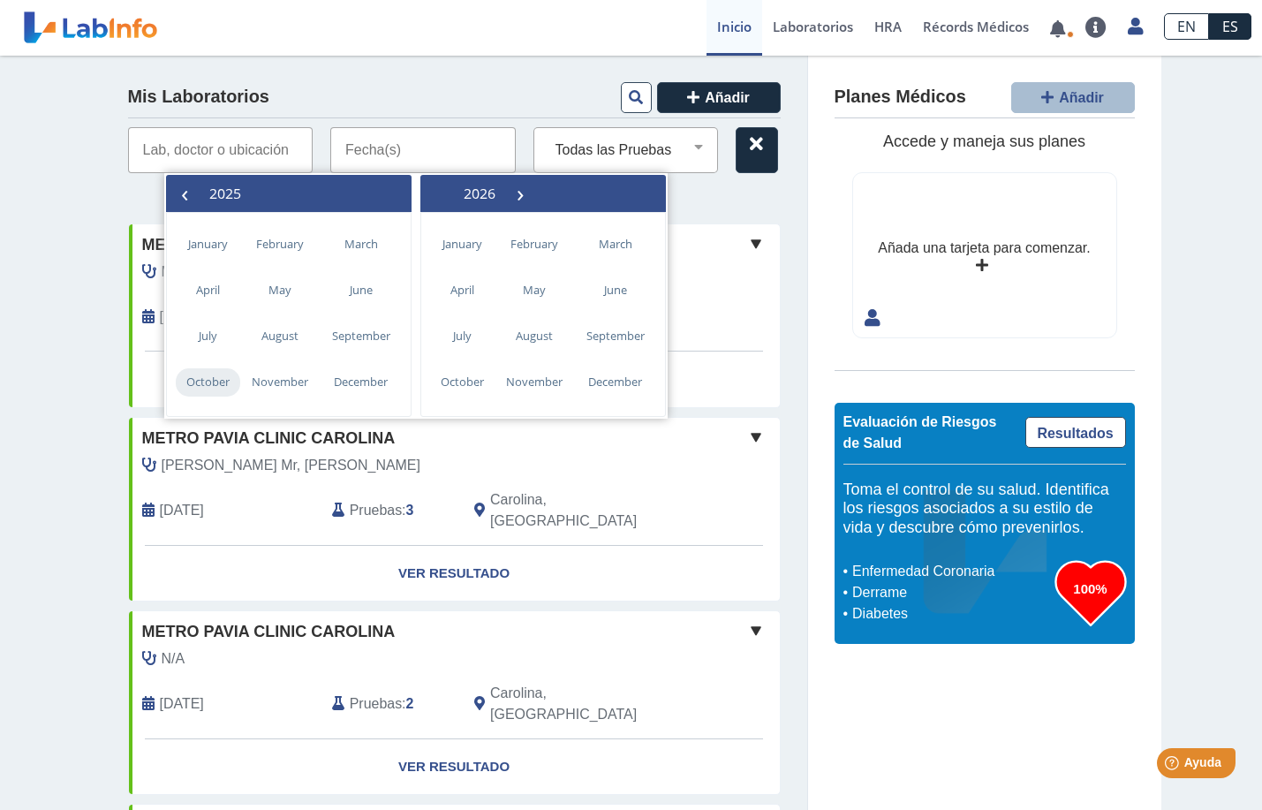
click at [199, 390] on span "October" at bounding box center [208, 382] width 64 height 28
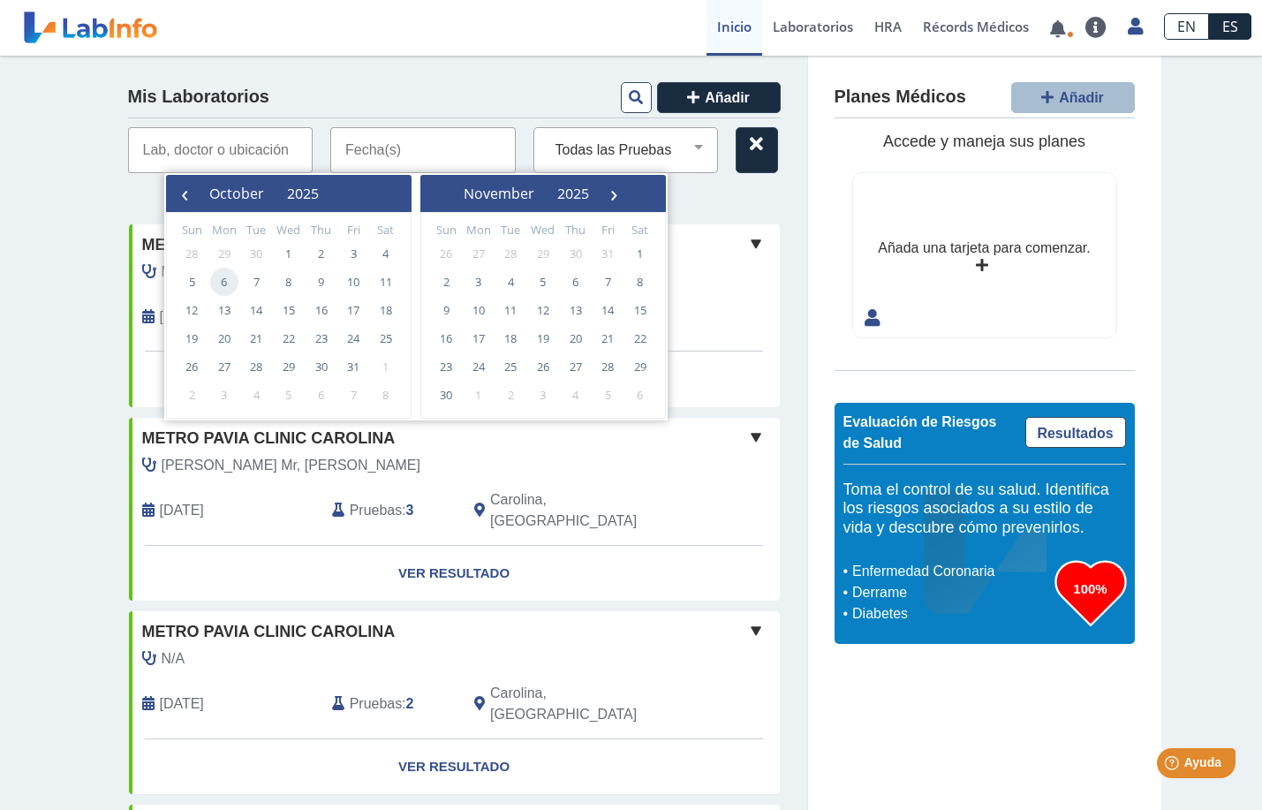
click at [227, 283] on span "6" at bounding box center [224, 282] width 28 height 28
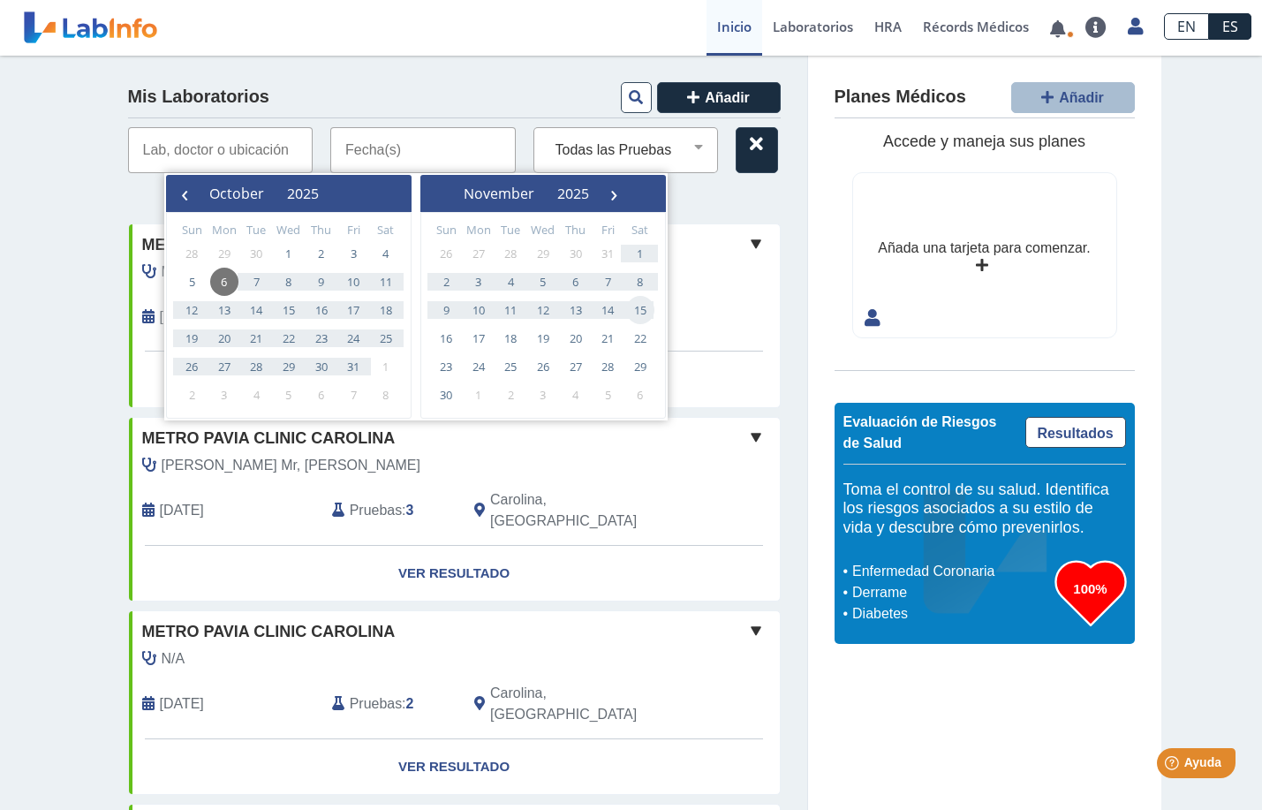
click at [458, 161] on input "text" at bounding box center [422, 150] width 185 height 46
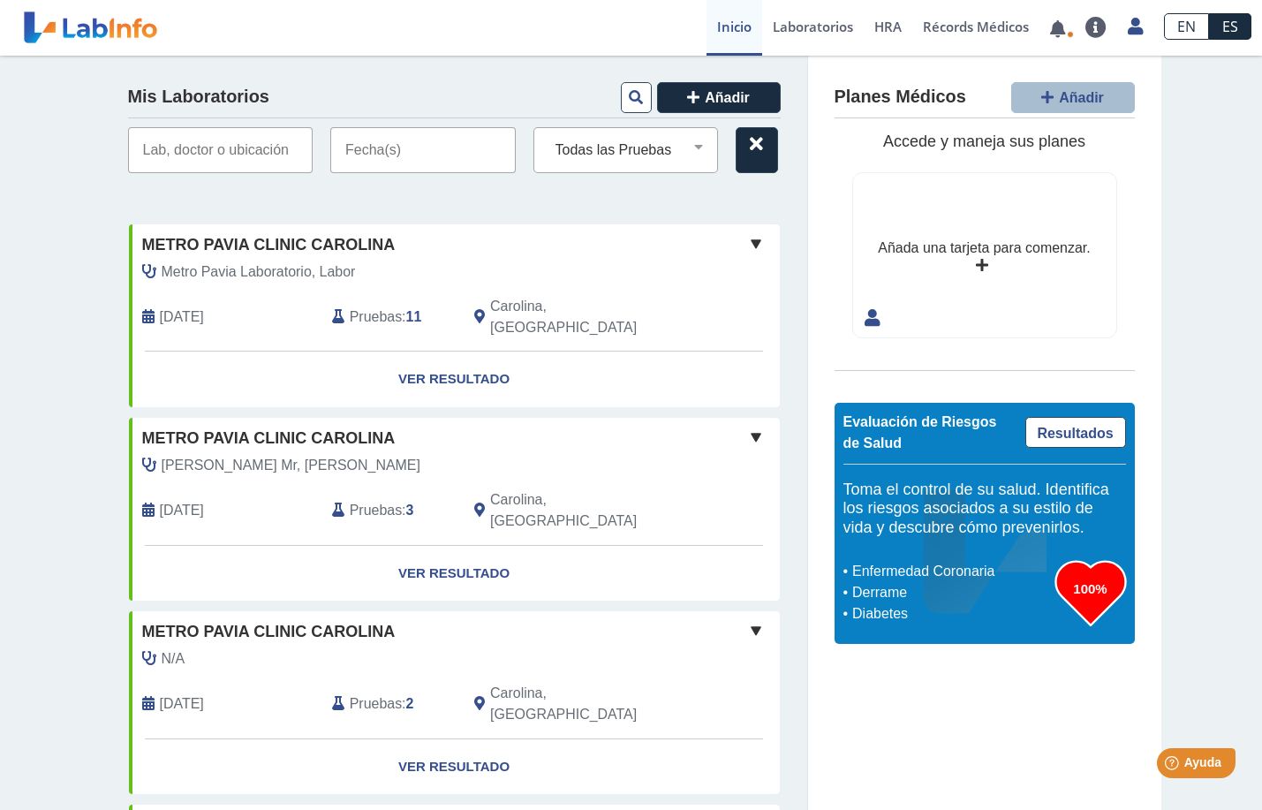
click at [450, 164] on input "text" at bounding box center [422, 150] width 185 height 46
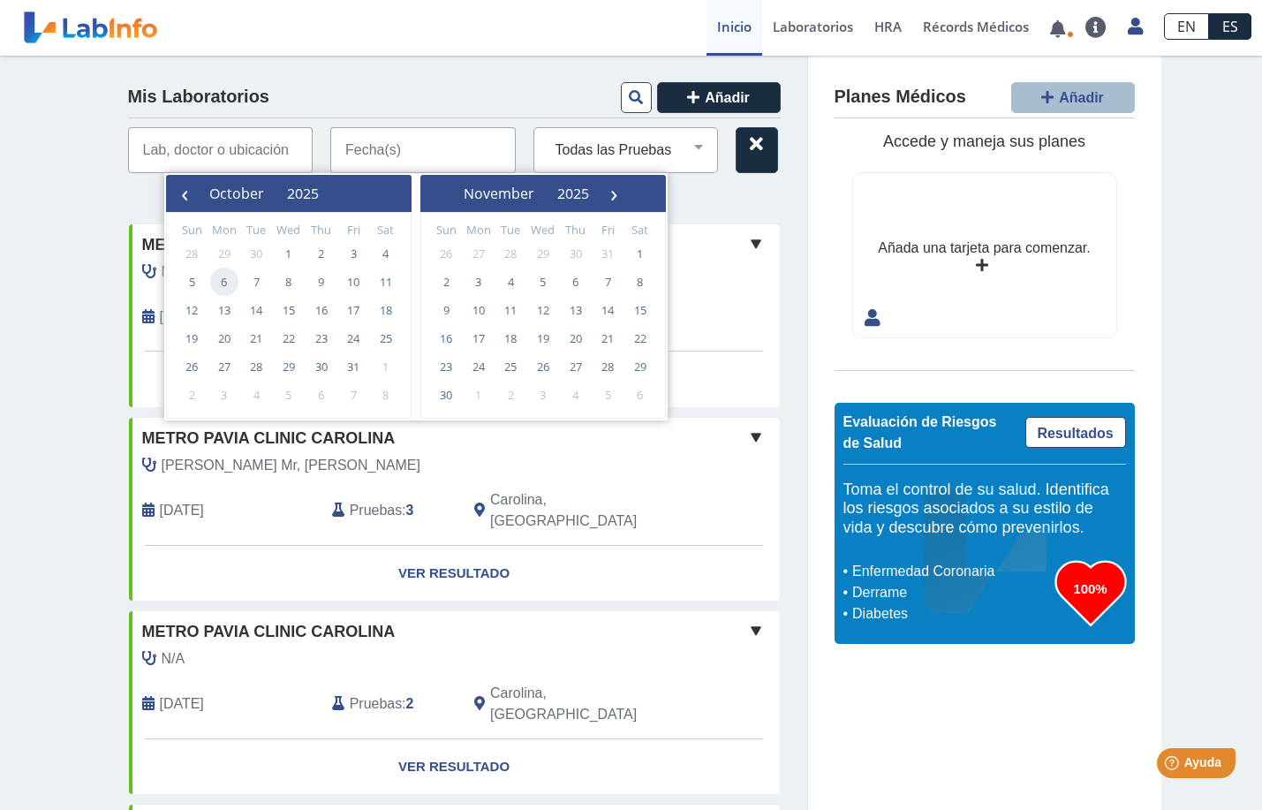
click at [223, 279] on span "6" at bounding box center [224, 282] width 28 height 28
click at [319, 198] on span "2025" at bounding box center [303, 193] width 32 height 19
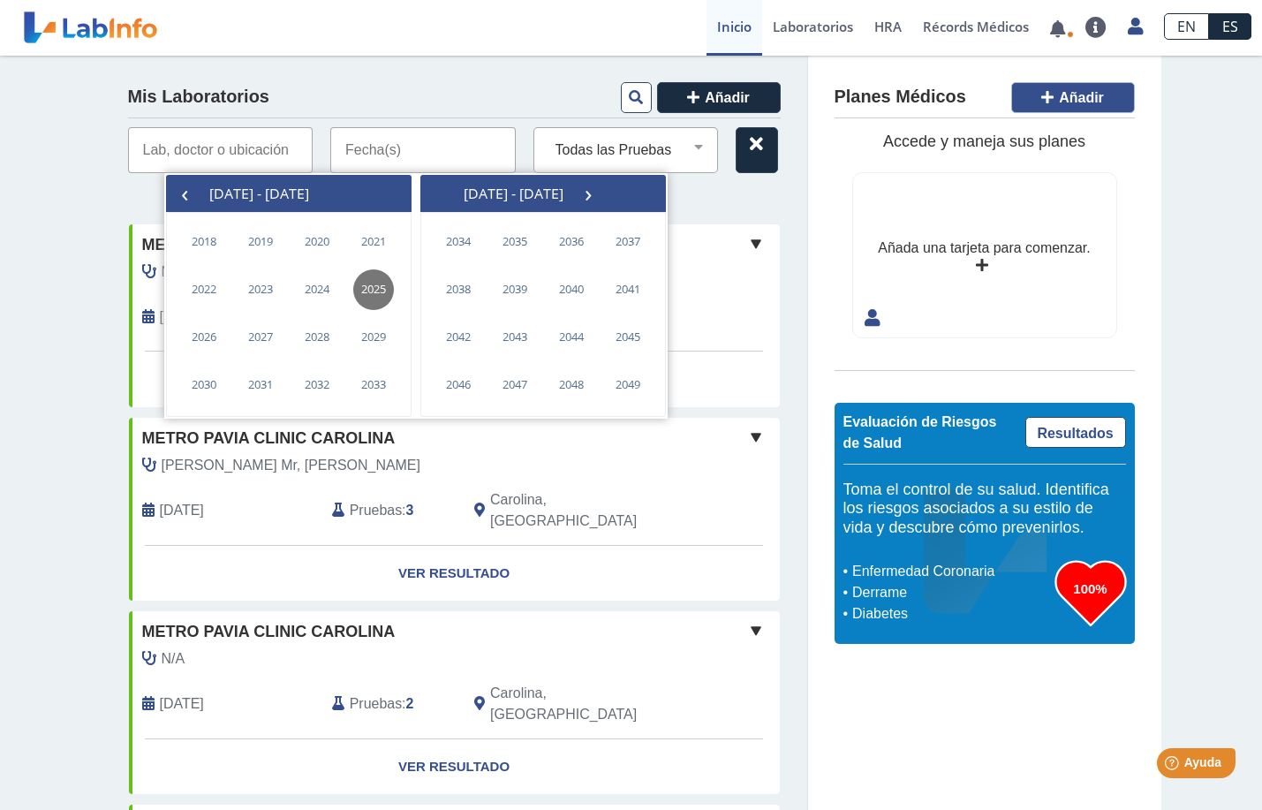
click at [1062, 104] on span "Añadir" at bounding box center [1081, 97] width 45 height 15
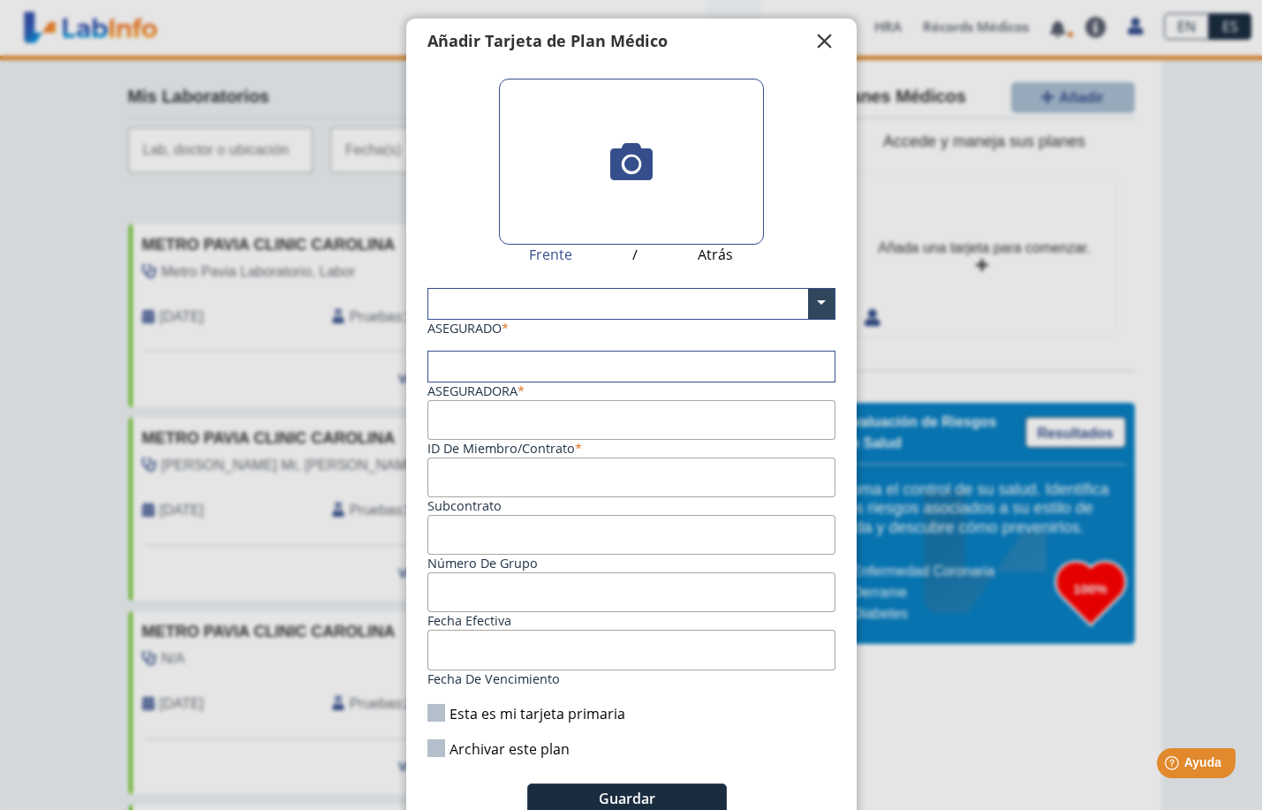
click at [814, 42] on span "" at bounding box center [824, 41] width 21 height 21
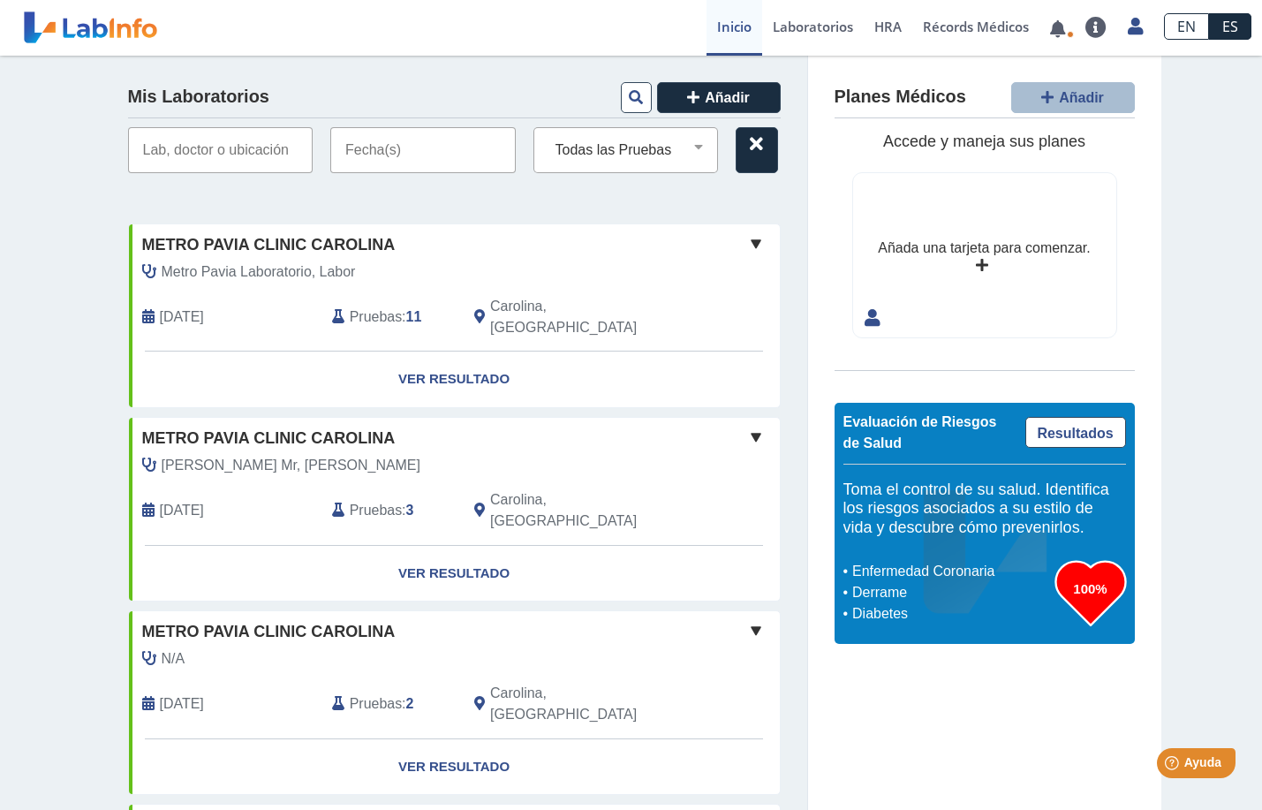
click at [415, 144] on input "text" at bounding box center [422, 150] width 185 height 46
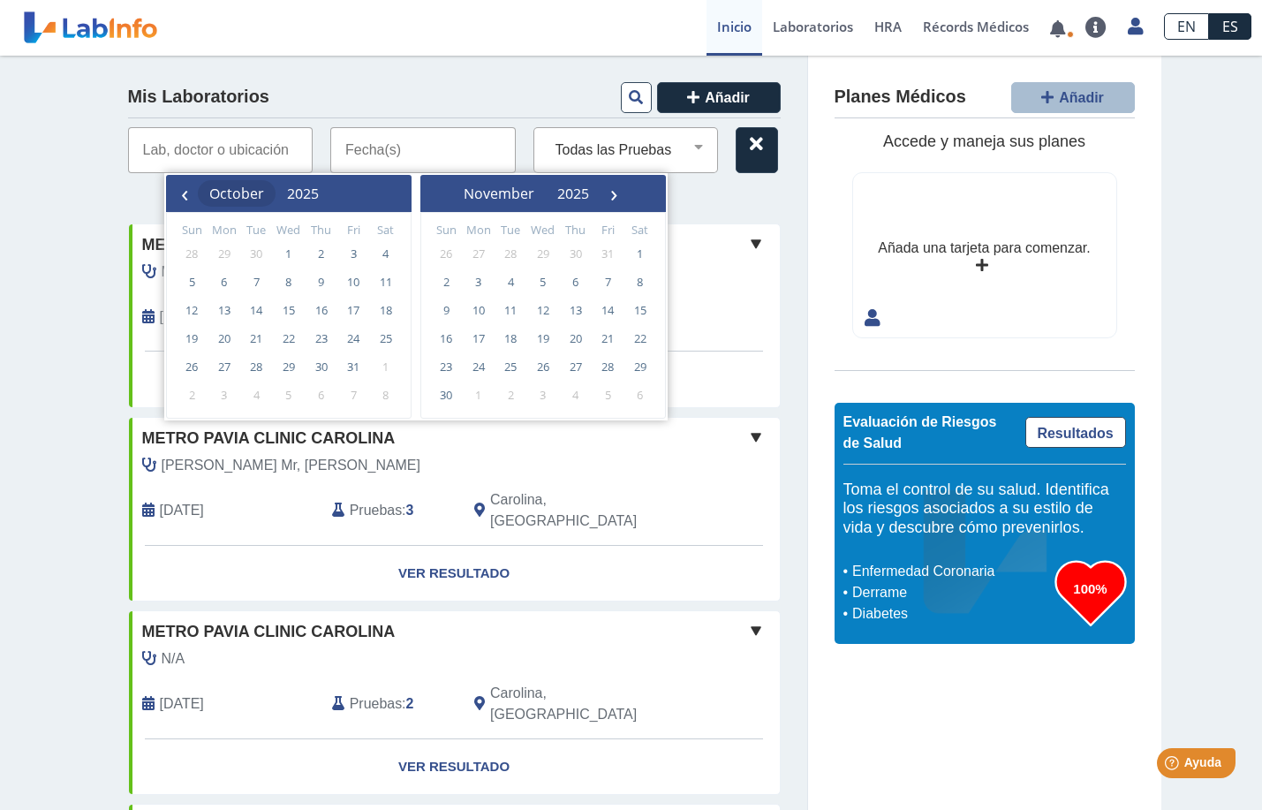
click at [264, 196] on span "October" at bounding box center [236, 193] width 55 height 19
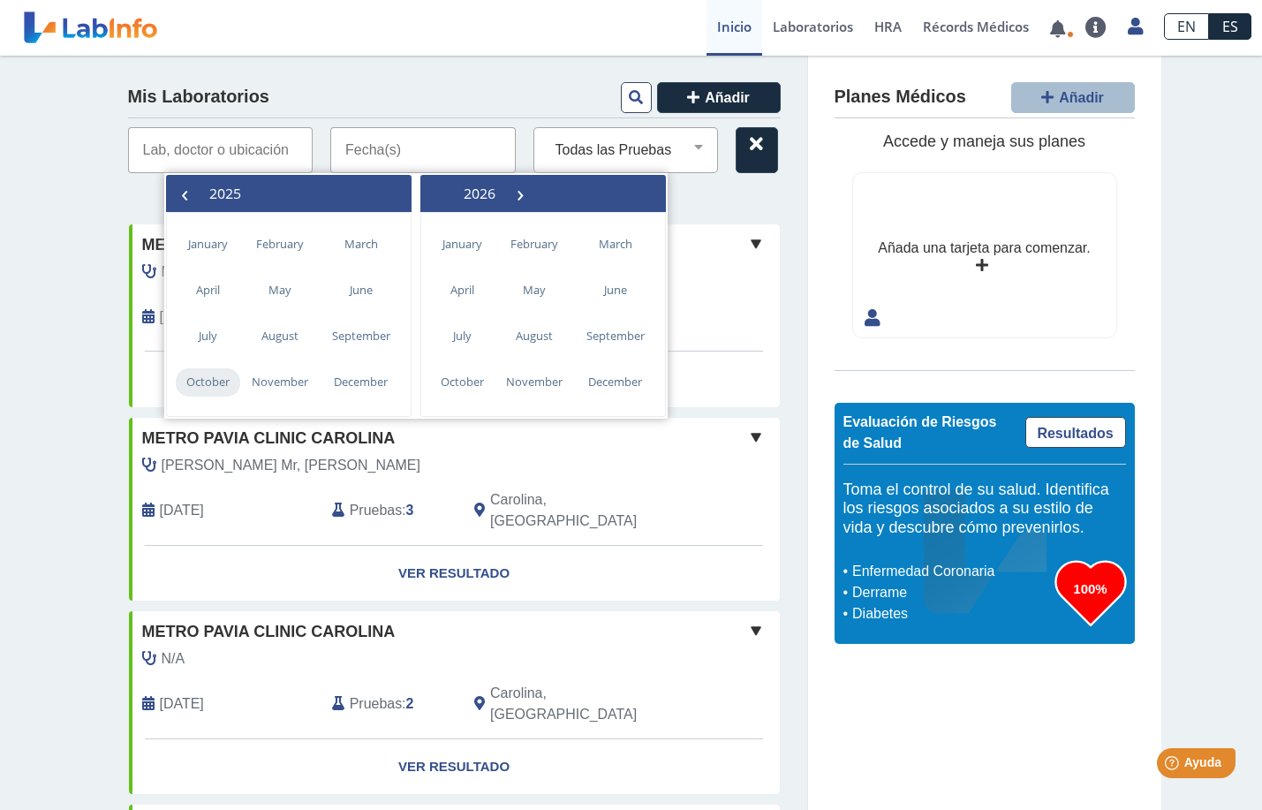
click at [220, 377] on span "October" at bounding box center [208, 382] width 64 height 28
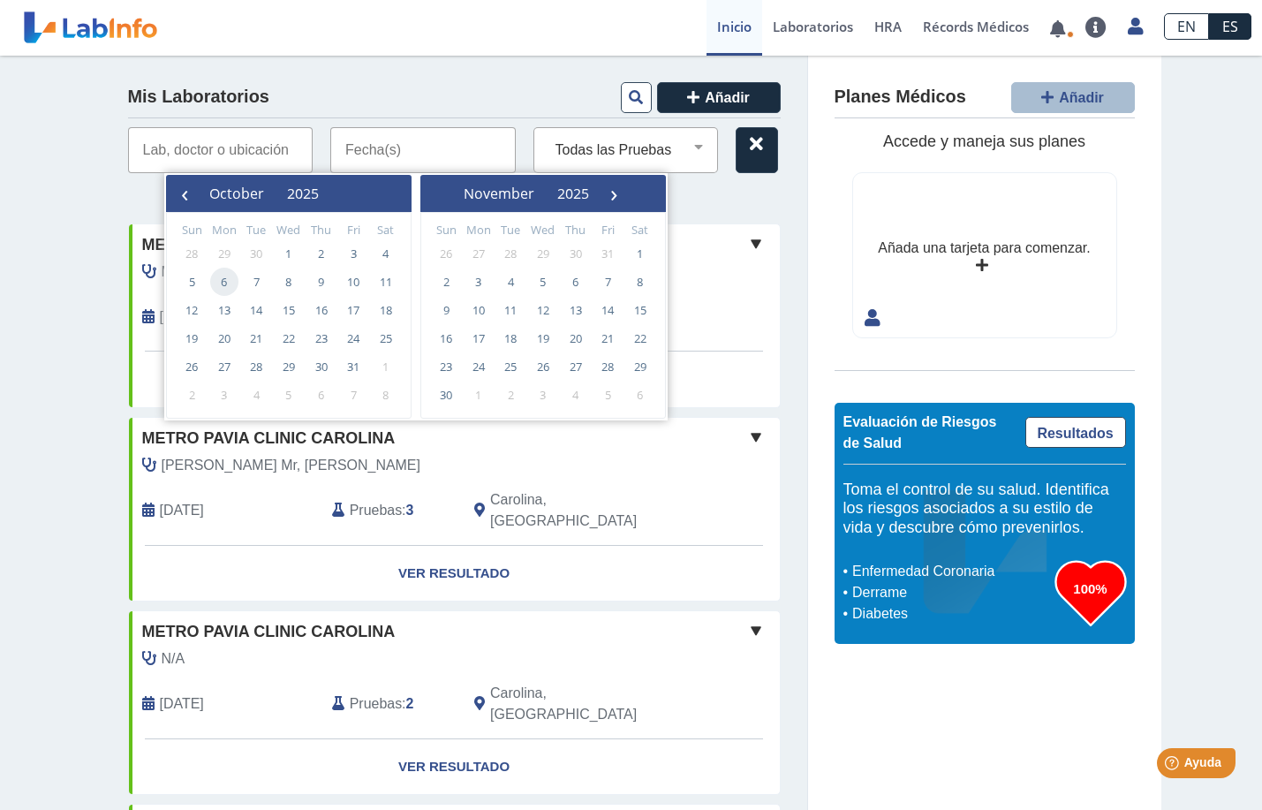
click at [224, 279] on span "6" at bounding box center [224, 282] width 28 height 28
click at [319, 190] on span "2025" at bounding box center [303, 193] width 32 height 19
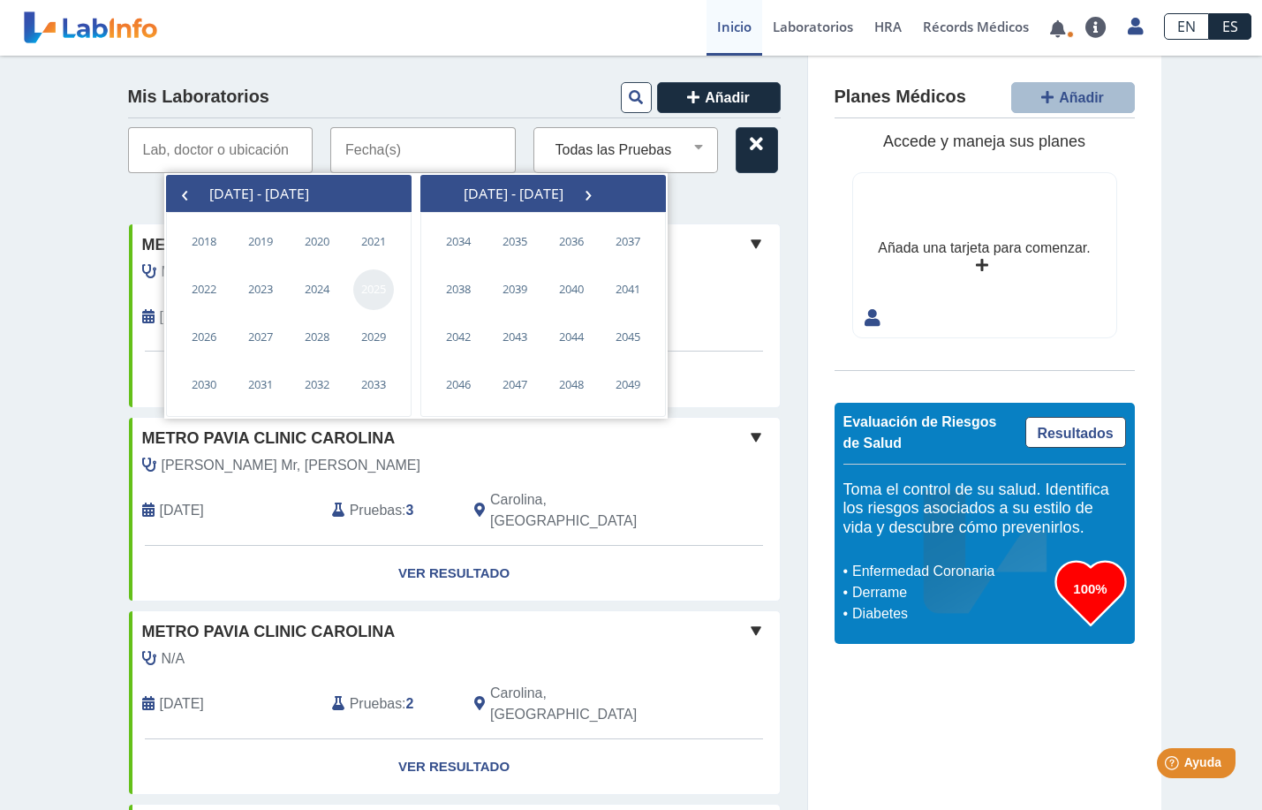
click at [371, 286] on span "2025" at bounding box center [373, 289] width 41 height 41
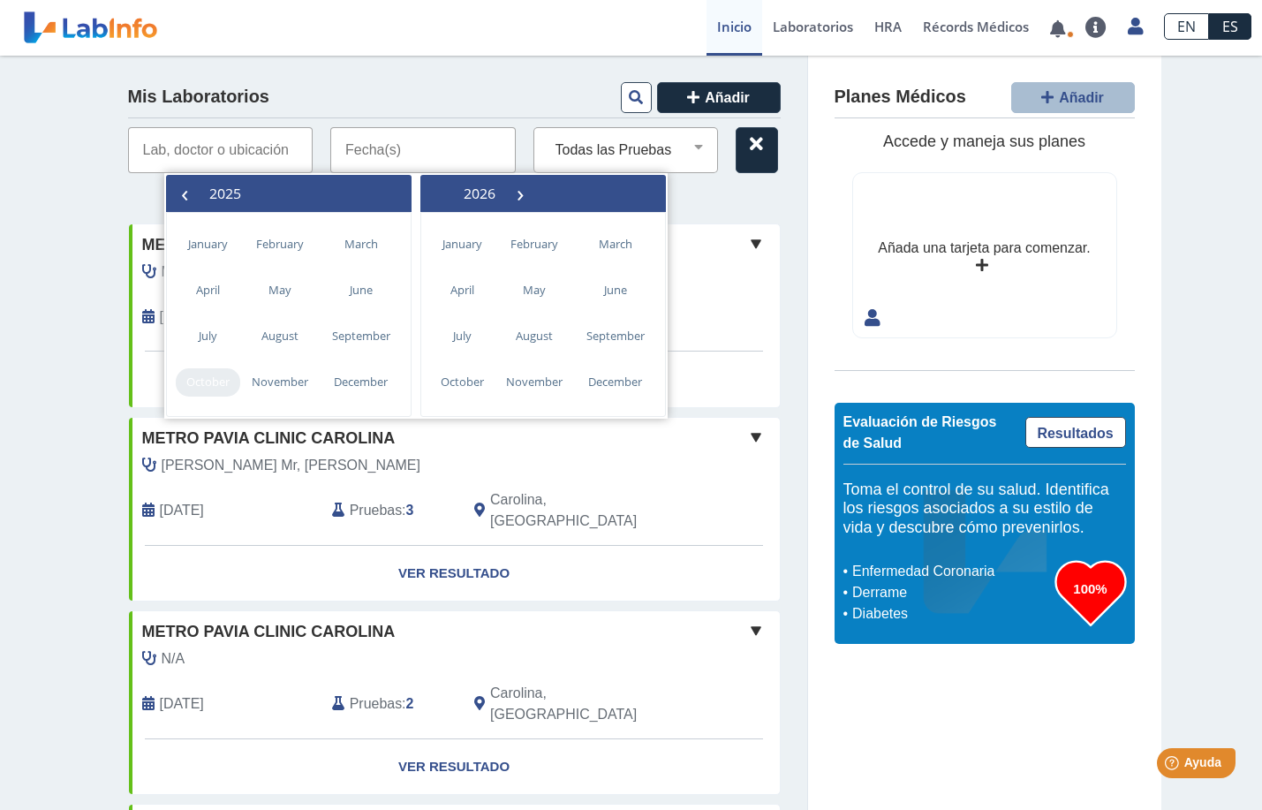
click at [190, 394] on span "October" at bounding box center [208, 382] width 64 height 28
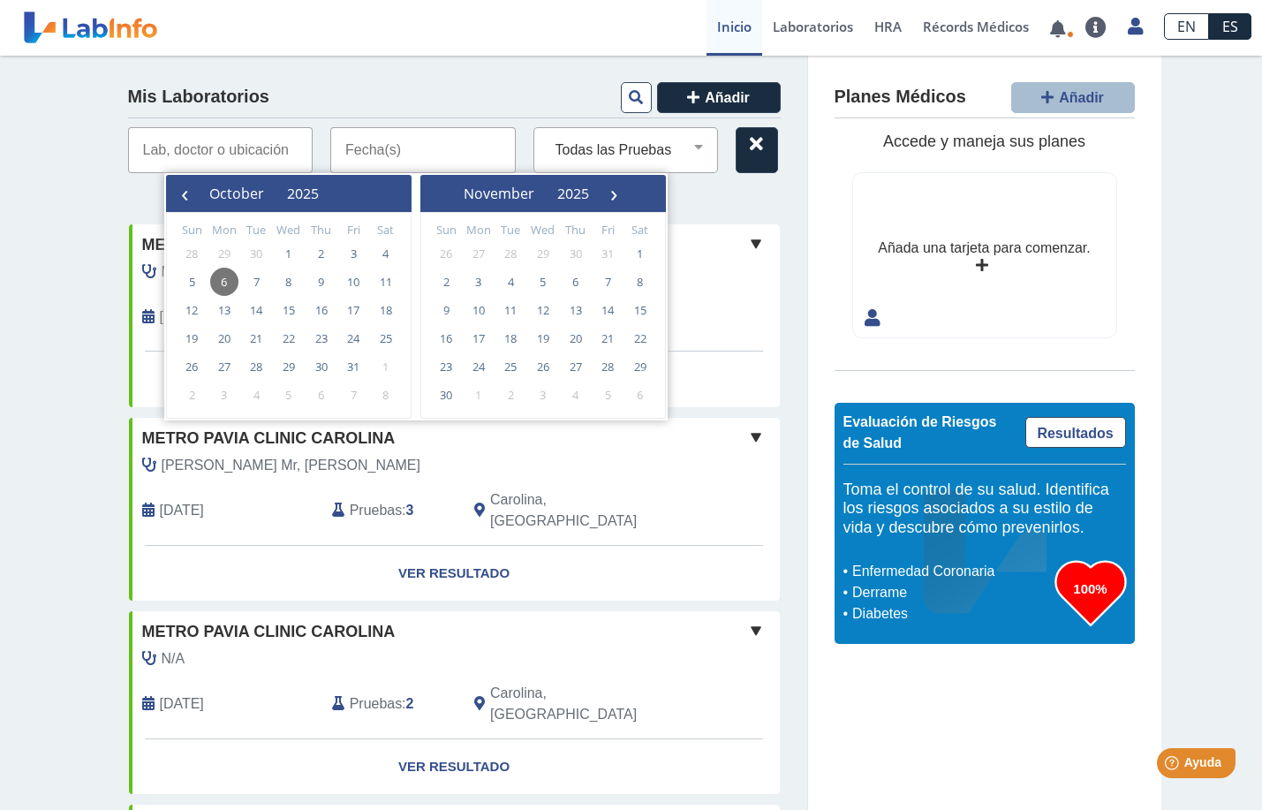
click at [226, 281] on span "6" at bounding box center [224, 282] width 28 height 28
type input "[DATE] - [DATE]"
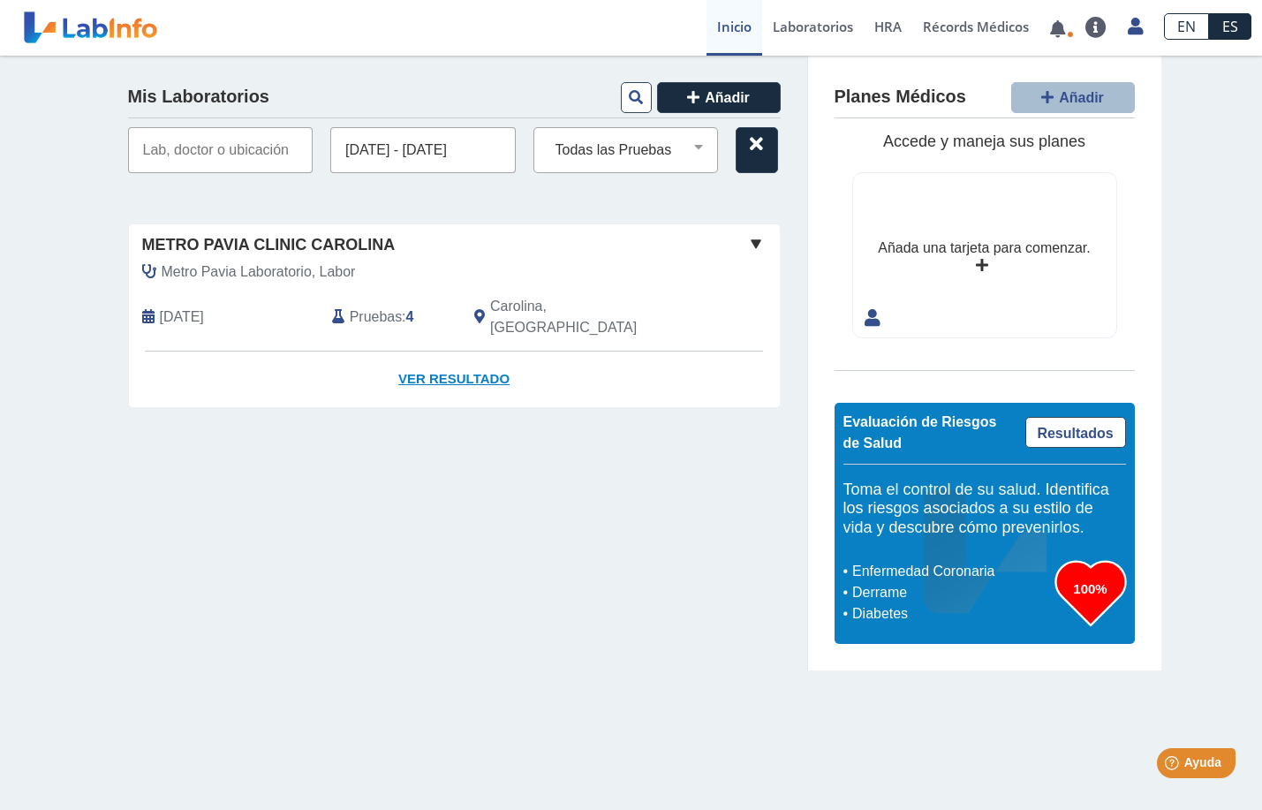
click at [427, 359] on link "Ver Resultado" at bounding box center [454, 379] width 651 height 56
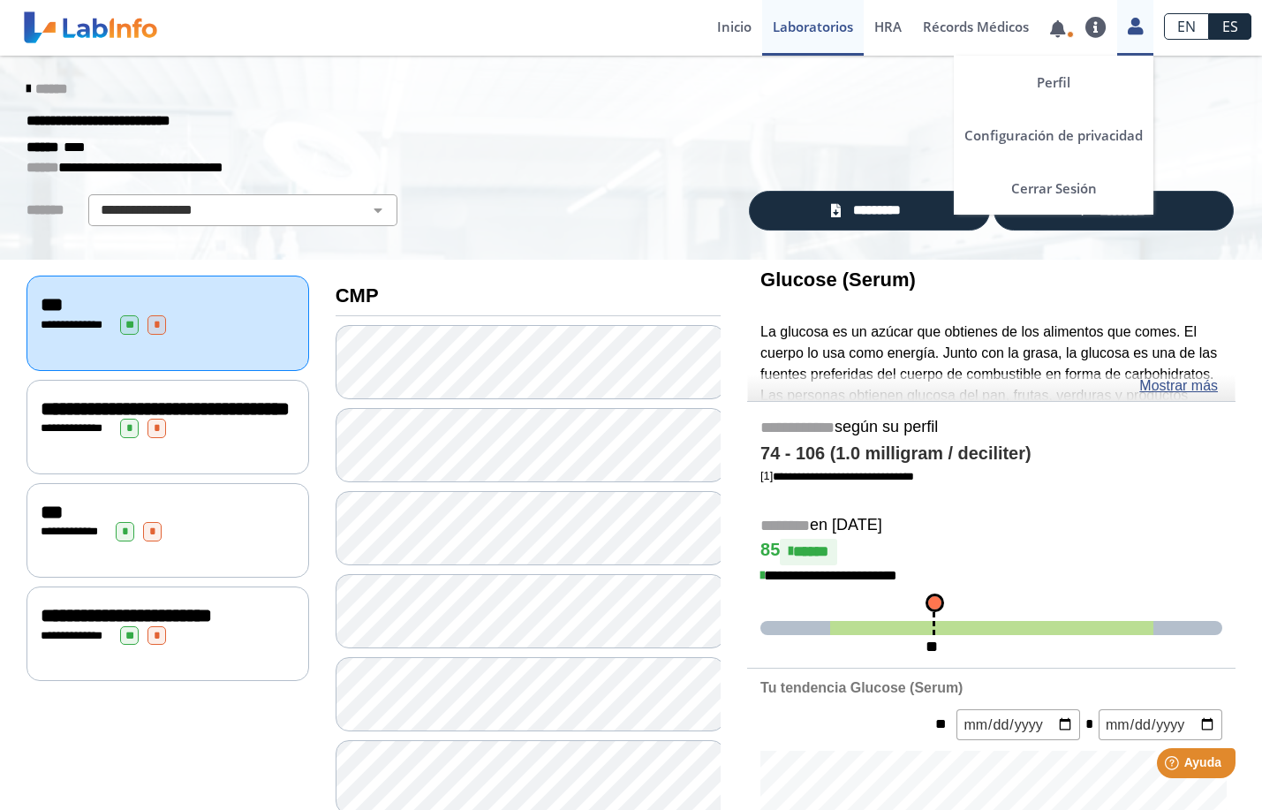
click at [1132, 28] on icon at bounding box center [1135, 25] width 15 height 13
click at [1022, 185] on link "Cerrar Sesión" at bounding box center [1054, 188] width 200 height 53
